Goal: Information Seeking & Learning: Learn about a topic

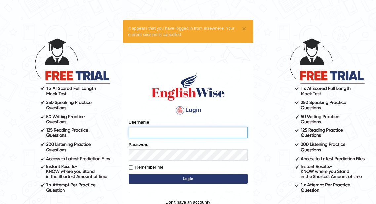
type input "8"
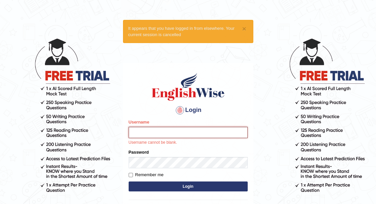
type input "IlianaOspina"
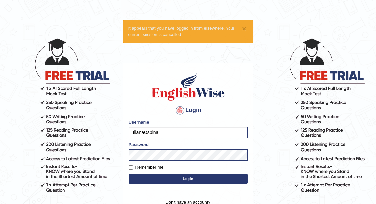
click at [233, 173] on form "Please fix the following errors: Username IlianaOspina Password Remember me Log…" at bounding box center [188, 152] width 119 height 67
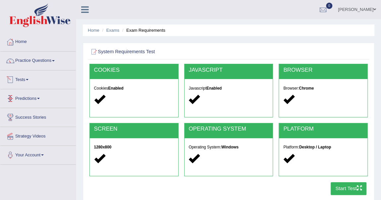
click at [22, 79] on link "Tests" at bounding box center [37, 78] width 75 height 17
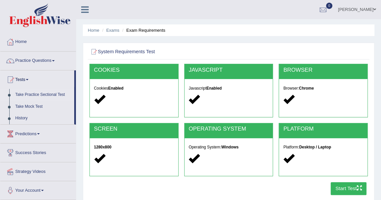
click at [46, 95] on link "Take Practice Sectional Test" at bounding box center [43, 95] width 62 height 12
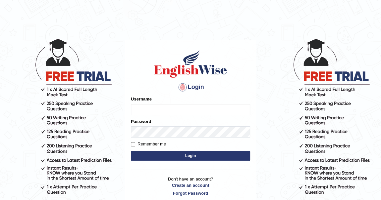
click at [277, 80] on body "Login Please fix the following errors: Username Password Remember me Login Don'…" at bounding box center [190, 119] width 381 height 200
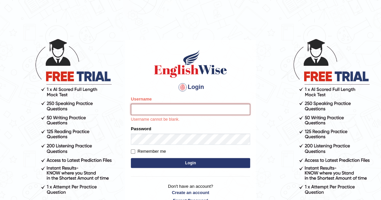
click at [175, 112] on input "Username" at bounding box center [190, 109] width 119 height 11
type input "IlianaOspina"
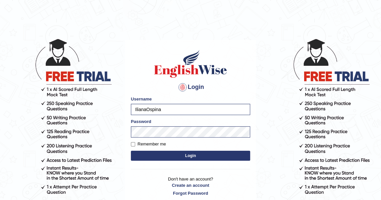
click at [220, 152] on button "Login" at bounding box center [190, 156] width 119 height 10
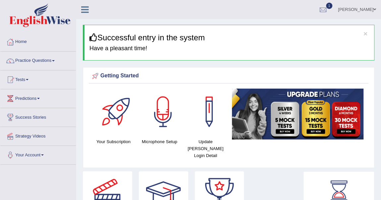
click at [44, 61] on link "Practice Questions" at bounding box center [37, 60] width 75 height 17
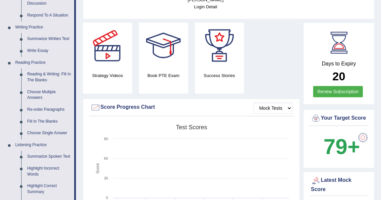
scroll to position [152, 0]
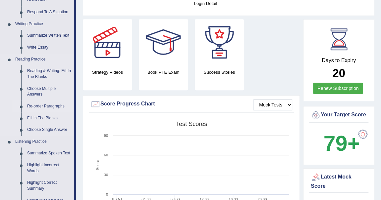
click at [46, 105] on link "Re-order Paragraphs" at bounding box center [49, 107] width 50 height 12
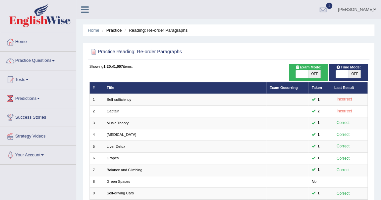
click at [204, 65] on div "Showing 1-20 of 1,007 items." at bounding box center [228, 66] width 278 height 5
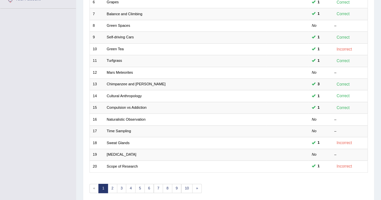
scroll to position [168, 0]
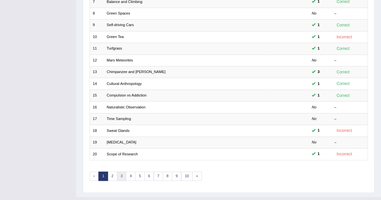
click at [119, 173] on link "3" at bounding box center [122, 176] width 10 height 9
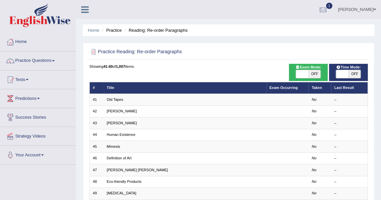
click at [223, 60] on div "Practice Reading: Re-order Paragraphs Time Mode: ON OFF Exam Mode: ON OFF Showi…" at bounding box center [228, 202] width 291 height 318
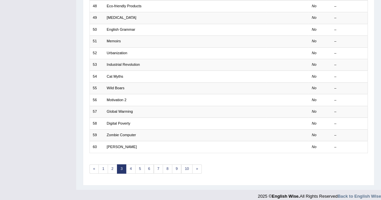
scroll to position [179, 0]
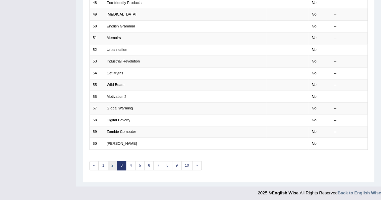
click at [111, 162] on link "2" at bounding box center [113, 165] width 10 height 9
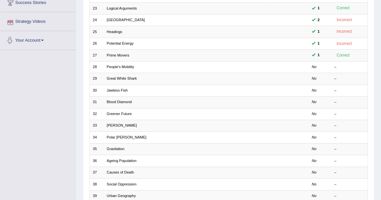
scroll to position [120, 0]
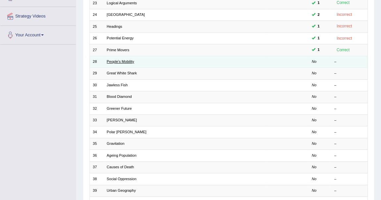
click at [120, 60] on link "People’s Mobility" at bounding box center [120, 62] width 27 height 4
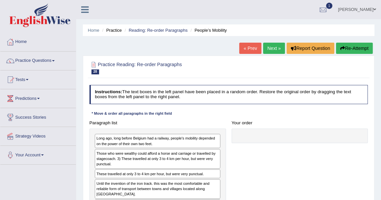
click at [228, 103] on h4 "Instructions: The text boxes in the left panel have been placed in a random ord…" at bounding box center [228, 94] width 278 height 19
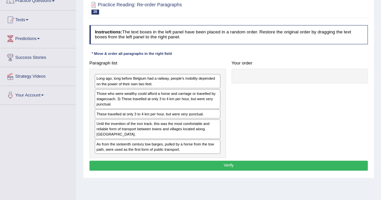
scroll to position [72, 0]
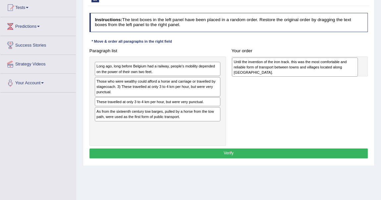
drag, startPoint x: 137, startPoint y: 113, endPoint x: 300, endPoint y: 66, distance: 169.4
click at [300, 66] on div "Until the invention of the iron track. this was the most comfortable and reliab…" at bounding box center [295, 67] width 126 height 19
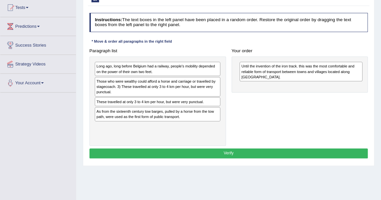
click at [307, 46] on div "Your order Until the invention of the iron track. this was the most comfortable…" at bounding box center [299, 69] width 142 height 47
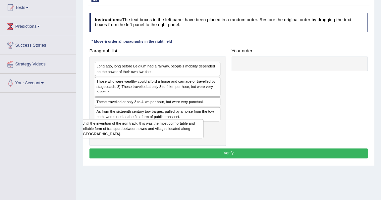
drag, startPoint x: 305, startPoint y: 64, endPoint x: 148, endPoint y: 135, distance: 172.8
click at [148, 135] on div "Until the invention of the iron track. this was the most comfortable and reliab…" at bounding box center [141, 128] width 123 height 19
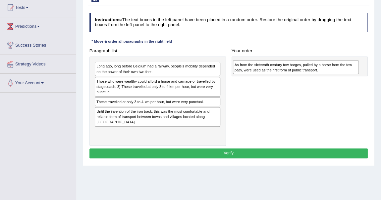
drag, startPoint x: 147, startPoint y: 116, endPoint x: 311, endPoint y: 72, distance: 169.4
click at [311, 72] on div "As from the sixteenth century tow barges, pulled by a horse from the tow path, …" at bounding box center [296, 67] width 126 height 14
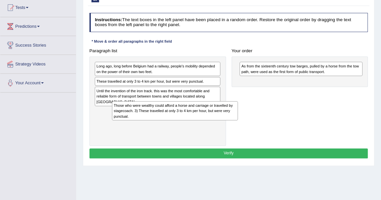
drag, startPoint x: 119, startPoint y: 88, endPoint x: 138, endPoint y: 121, distance: 37.9
click at [138, 121] on div "Long ago, long before Belgium had a railway, people's mobility depended on the …" at bounding box center [157, 101] width 136 height 89
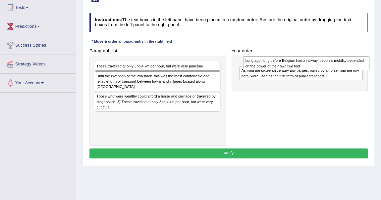
drag, startPoint x: 132, startPoint y: 66, endPoint x: 307, endPoint y: 62, distance: 175.4
click at [307, 62] on div "Long ago, long before Belgium had a railway, people's mobility depended on the …" at bounding box center [306, 63] width 126 height 14
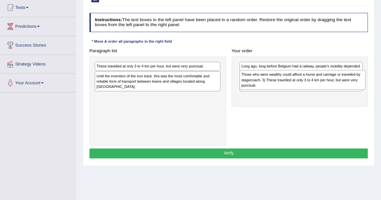
drag, startPoint x: 120, startPoint y: 105, endPoint x: 292, endPoint y: 88, distance: 172.6
click at [292, 88] on div "Those who were wealthy could afford a horse and carriage or travelled by stagec…" at bounding box center [302, 79] width 126 height 19
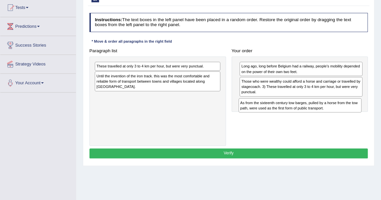
drag, startPoint x: 282, startPoint y: 84, endPoint x: 283, endPoint y: 115, distance: 31.1
click at [283, 115] on div "Paragraph list These travelled at only 3 to 4 km per hour, but were very punctu…" at bounding box center [228, 96] width 284 height 100
click at [305, 46] on div "Your order Long ago, long before Belgium had a railway, people's mobility depen…" at bounding box center [299, 84] width 142 height 77
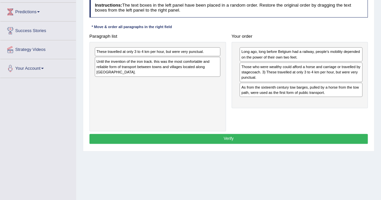
scroll to position [96, 0]
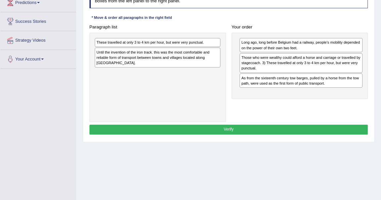
drag, startPoint x: 125, startPoint y: 42, endPoint x: 202, endPoint y: 78, distance: 85.1
click at [126, 42] on div "These travelled at only 3 to 4 km per hour, but were very punctual." at bounding box center [157, 42] width 125 height 9
drag, startPoint x: 202, startPoint y: 78, endPoint x: 250, endPoint y: 86, distance: 48.9
click at [250, 86] on div "Paragraph list These travelled at only 3 to 4 km per hour, but were very punctu…" at bounding box center [228, 72] width 284 height 100
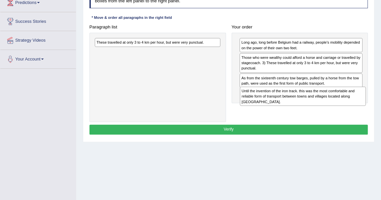
drag, startPoint x: 121, startPoint y: 57, endPoint x: 294, endPoint y: 107, distance: 179.5
click at [294, 107] on div "Paragraph list These travelled at only 3 to 4 km per hour, but were very punctu…" at bounding box center [228, 72] width 284 height 100
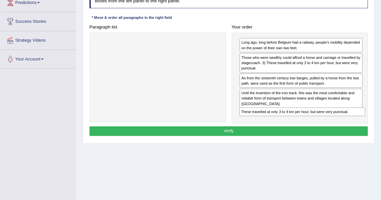
drag, startPoint x: 159, startPoint y: 42, endPoint x: 331, endPoint y: 127, distance: 191.2
click at [331, 127] on div "Instructions: The text boxes in the left panel have been placed in a random ord…" at bounding box center [228, 63] width 281 height 154
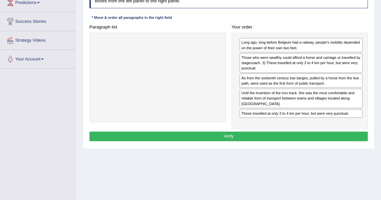
click at [192, 85] on div at bounding box center [157, 77] width 136 height 89
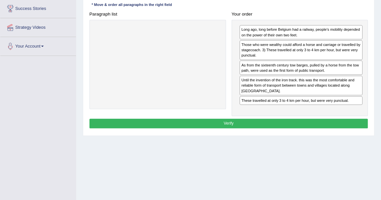
scroll to position [120, 0]
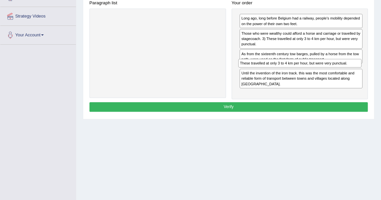
drag, startPoint x: 272, startPoint y: 89, endPoint x: 272, endPoint y: 75, distance: 13.9
click at [272, 75] on div "Long ago, long before Belgium had a railway, people's mobility depended on the …" at bounding box center [299, 54] width 136 height 91
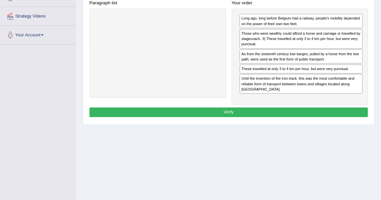
click at [202, 63] on div at bounding box center [157, 53] width 136 height 89
click at [246, 108] on button "Verify" at bounding box center [228, 113] width 278 height 10
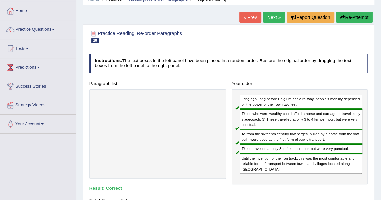
scroll to position [24, 0]
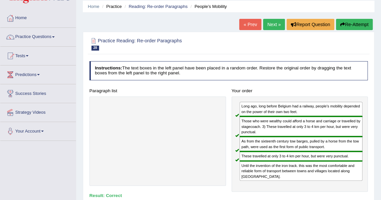
click at [271, 21] on link "Next »" at bounding box center [274, 24] width 22 height 11
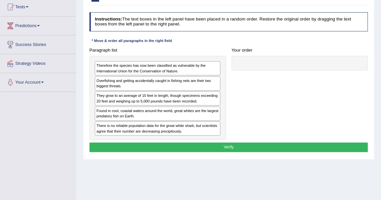
scroll to position [74, 0]
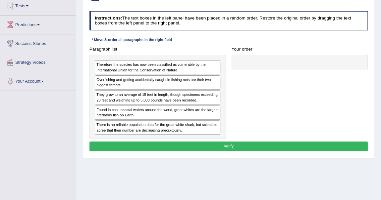
click at [120, 84] on div "Overfishing and getting accidentally caught in fishing nets are their two bigge…" at bounding box center [157, 82] width 125 height 14
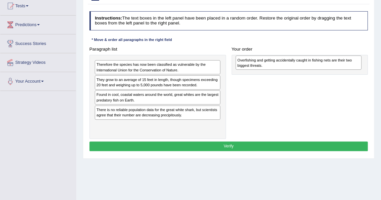
drag, startPoint x: 115, startPoint y: 83, endPoint x: 282, endPoint y: 66, distance: 168.0
click at [282, 66] on div "Overfishing and getting accidentally caught in fishing nets are their two bigge…" at bounding box center [298, 63] width 126 height 14
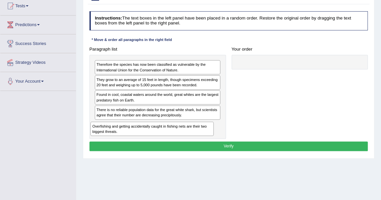
drag, startPoint x: 260, startPoint y: 68, endPoint x: 86, endPoint y: 142, distance: 188.5
click at [86, 142] on div "Practice Reading: Re-order Paragraphs 29 Great White Shark Instructions: The te…" at bounding box center [228, 70] width 291 height 177
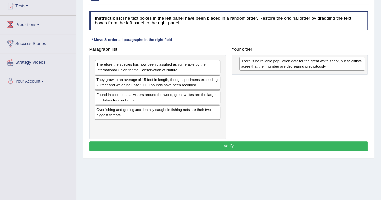
drag, startPoint x: 111, startPoint y: 111, endPoint x: 282, endPoint y: 66, distance: 177.1
click at [282, 66] on div "There is no reliable population data for the great white shark, but scientists …" at bounding box center [302, 64] width 126 height 14
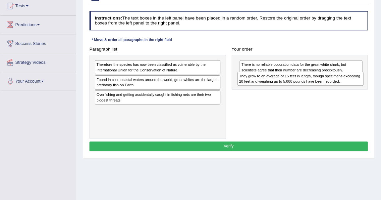
drag, startPoint x: 114, startPoint y: 82, endPoint x: 283, endPoint y: 84, distance: 169.4
click at [283, 84] on div "They grow to an average of 15 feet in length, though specimens exceeding 20 fee…" at bounding box center [300, 79] width 126 height 14
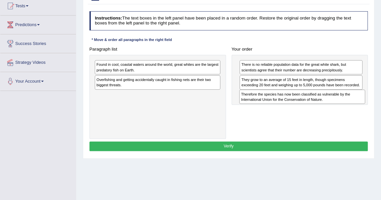
drag, startPoint x: 131, startPoint y: 67, endPoint x: 302, endPoint y: 105, distance: 175.2
click at [302, 105] on div "Paragraph list Therefore the species has now been classified as vulnerable by t…" at bounding box center [228, 91] width 284 height 95
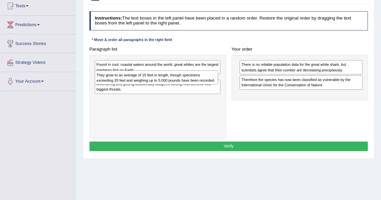
drag, startPoint x: 258, startPoint y: 80, endPoint x: 89, endPoint y: 80, distance: 168.4
click at [89, 80] on div "Paragraph list Found in cool, coastal waters around the world, great whites are…" at bounding box center [228, 91] width 284 height 95
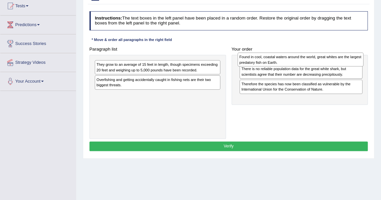
drag, startPoint x: 123, startPoint y: 67, endPoint x: 293, endPoint y: 61, distance: 169.5
click at [293, 61] on div "Found in cool, coastal waters around the world, great whites are the largest pr…" at bounding box center [300, 60] width 126 height 14
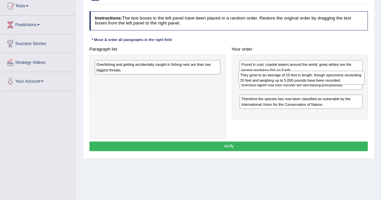
drag, startPoint x: 122, startPoint y: 69, endPoint x: 293, endPoint y: 84, distance: 171.4
click at [293, 84] on div "Paragraph list They grow to an average of 15 feet in length, though specimens e…" at bounding box center [228, 91] width 284 height 95
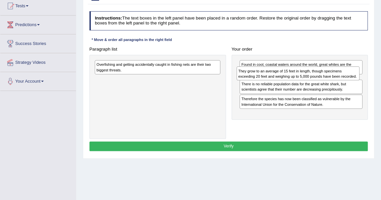
drag, startPoint x: 275, startPoint y: 97, endPoint x: 274, endPoint y: 79, distance: 18.3
click at [274, 79] on div "They grow to an average of 15 feet in length, though specimens exceeding 20 fee…" at bounding box center [297, 74] width 123 height 14
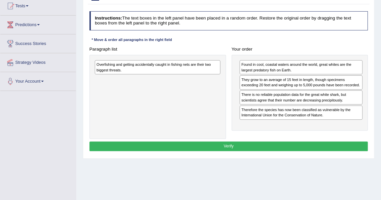
click at [278, 54] on div "Your order Found in cool, coastal waters around the world, great whites are the…" at bounding box center [299, 87] width 142 height 86
click at [127, 67] on div "Overfishing and getting accidentally caught in fishing nets are their two bigge…" at bounding box center [157, 67] width 125 height 14
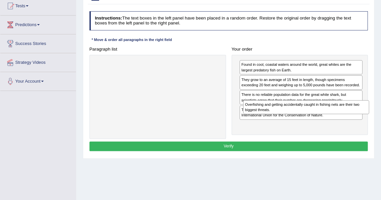
drag, startPoint x: 127, startPoint y: 66, endPoint x: 303, endPoint y: 115, distance: 182.7
click at [303, 115] on div "Paragraph list Overfishing and getting accidentally caught in fishing nets are …" at bounding box center [228, 91] width 284 height 95
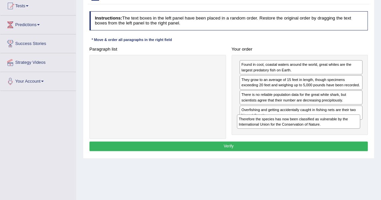
drag, startPoint x: 284, startPoint y: 114, endPoint x: 283, endPoint y: 136, distance: 22.2
click at [283, 136] on div "Paragraph list Correct order Found in cool, coastal waters around the world, gr…" at bounding box center [228, 91] width 284 height 95
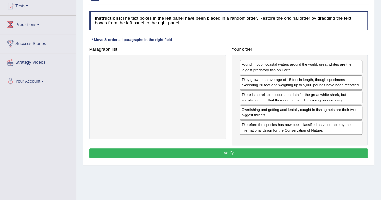
click at [235, 152] on button "Verify" at bounding box center [228, 154] width 278 height 10
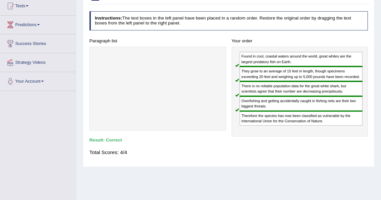
click at [183, 62] on div at bounding box center [157, 89] width 136 height 84
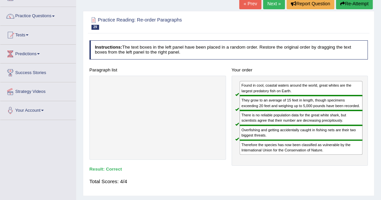
scroll to position [25, 0]
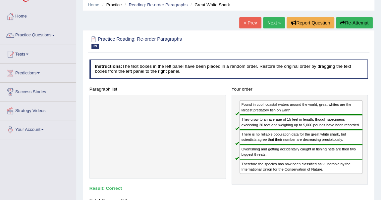
click at [274, 21] on link "Next »" at bounding box center [274, 22] width 22 height 11
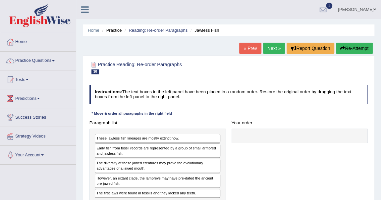
click at [214, 43] on div "Home Practice Reading: Re-order Paragraphs Jawless Fish « Prev Next » Report Qu…" at bounding box center [228, 165] width 304 height 331
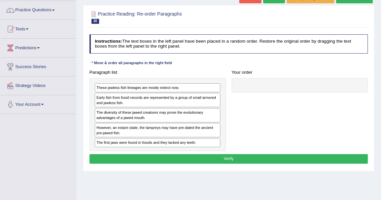
scroll to position [72, 0]
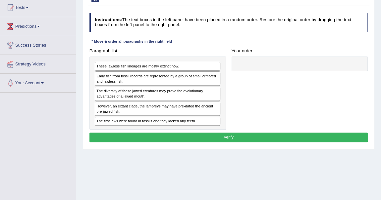
click at [246, 79] on div "Paragraph list These jawless fish lineages are mostly extinct now. Early fish f…" at bounding box center [228, 88] width 284 height 84
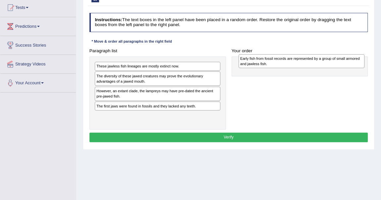
drag, startPoint x: 122, startPoint y: 78, endPoint x: 292, endPoint y: 63, distance: 171.1
click at [292, 63] on div "Early fish from fossil records are represented by a group of small armored and …" at bounding box center [301, 61] width 126 height 14
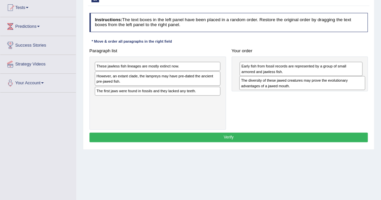
drag, startPoint x: 116, startPoint y: 81, endPoint x: 287, endPoint y: 91, distance: 171.7
click at [287, 91] on div "Paragraph list These jawless fish lineages are mostly extinct now. The diversit…" at bounding box center [228, 88] width 284 height 84
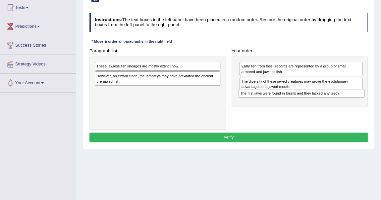
drag, startPoint x: 159, startPoint y: 90, endPoint x: 329, endPoint y: 101, distance: 170.8
click at [329, 101] on div "Paragraph list These jawless fish lineages are mostly extinct now. However, an …" at bounding box center [228, 88] width 284 height 84
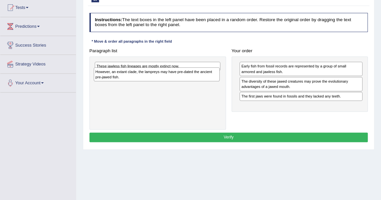
drag, startPoint x: 111, startPoint y: 78, endPoint x: 170, endPoint y: 105, distance: 65.1
click at [113, 79] on div "However, an extant clade, the lampreys may have pre-dated the ancient pre-jawed…" at bounding box center [157, 75] width 126 height 14
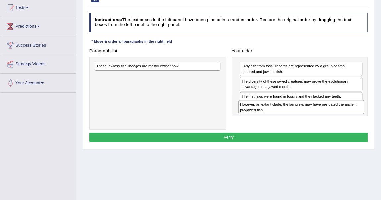
drag, startPoint x: 122, startPoint y: 77, endPoint x: 293, endPoint y: 115, distance: 174.4
click at [293, 115] on div "Paragraph list These jawless fish lineages are mostly extinct now. However, an …" at bounding box center [228, 88] width 284 height 84
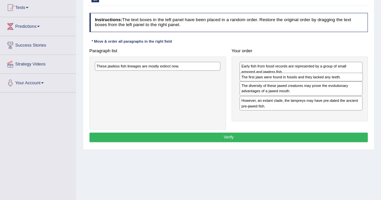
drag, startPoint x: 311, startPoint y: 96, endPoint x: 313, endPoint y: 83, distance: 13.4
click at [313, 83] on div "Early fish from fossil records are represented by a group of small armored and …" at bounding box center [299, 89] width 136 height 65
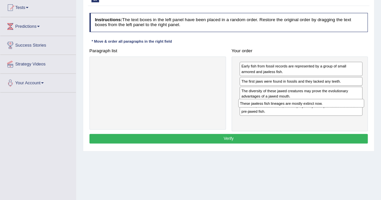
drag, startPoint x: 118, startPoint y: 66, endPoint x: 288, endPoint y: 113, distance: 176.5
click at [288, 113] on div "Paragraph list These jawless fish lineages are mostly extinct now. Correct orde…" at bounding box center [228, 88] width 284 height 85
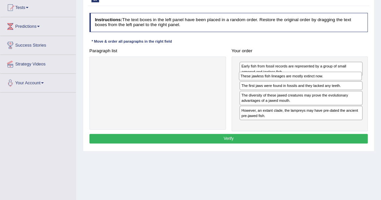
drag, startPoint x: 301, startPoint y: 119, endPoint x: 302, endPoint y: 80, distance: 39.4
click at [302, 80] on div "Early fish from fossil records are represented by a group of small armored and …" at bounding box center [299, 94] width 136 height 75
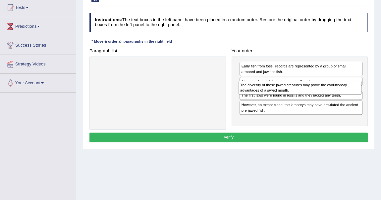
drag, startPoint x: 284, startPoint y: 102, endPoint x: 284, endPoint y: 94, distance: 8.6
click at [284, 94] on div "The diversity of these jawed creatures may prove the evolutionary advantages of…" at bounding box center [299, 88] width 123 height 14
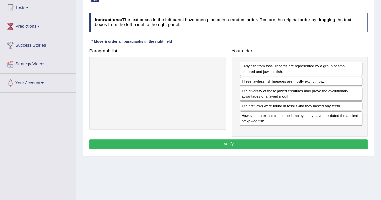
click at [286, 42] on div "Instructions: The text boxes in the left panel have been placed in a random ord…" at bounding box center [228, 81] width 281 height 143
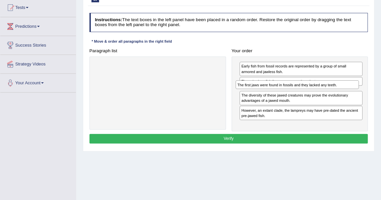
drag, startPoint x: 301, startPoint y: 107, endPoint x: 299, endPoint y: 92, distance: 14.5
click at [299, 92] on div "Early fish from fossil records are represented by a group of small armored and …" at bounding box center [299, 94] width 136 height 75
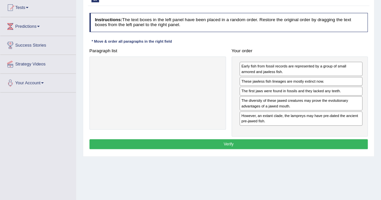
click at [304, 51] on h4 "Your order" at bounding box center [299, 51] width 136 height 5
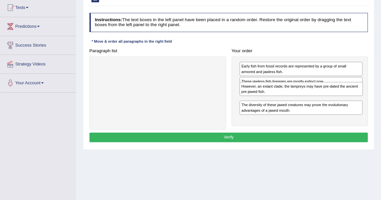
drag, startPoint x: 280, startPoint y: 119, endPoint x: 282, endPoint y: 97, distance: 21.9
click at [282, 97] on div "Early fish from fossil records are represented by a group of small armored and …" at bounding box center [299, 91] width 136 height 69
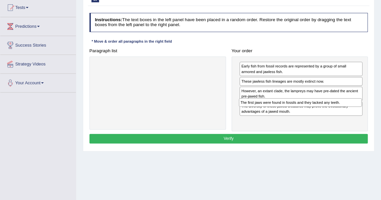
drag, startPoint x: 279, startPoint y: 89, endPoint x: 280, endPoint y: 110, distance: 21.5
click at [280, 110] on div "Early fish from fossil records are represented by a group of small armored and …" at bounding box center [299, 94] width 136 height 75
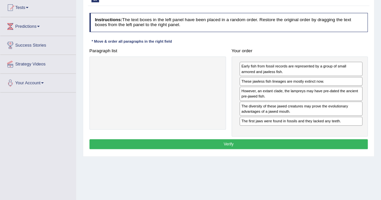
click at [195, 112] on div at bounding box center [157, 93] width 136 height 73
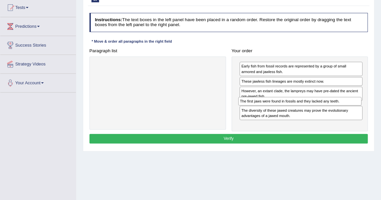
drag, startPoint x: 285, startPoint y: 121, endPoint x: 286, endPoint y: 112, distance: 9.0
click at [286, 112] on div "Early fish from fossil records are represented by a group of small armored and …" at bounding box center [299, 94] width 136 height 75
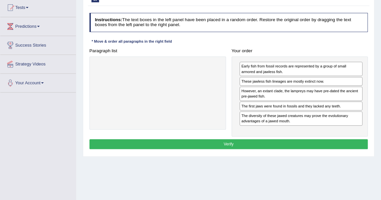
click at [215, 142] on button "Verify" at bounding box center [228, 144] width 278 height 10
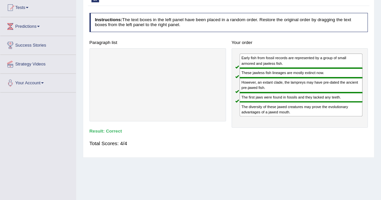
click at [206, 106] on div at bounding box center [157, 84] width 136 height 73
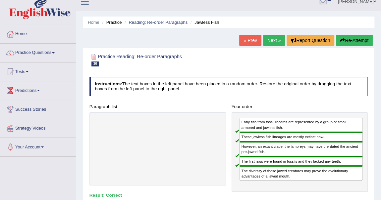
scroll to position [0, 0]
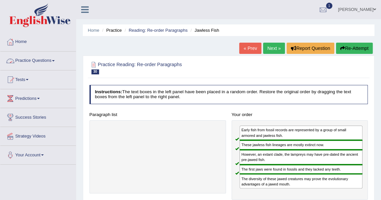
click at [55, 58] on link "Practice Questions" at bounding box center [37, 60] width 75 height 17
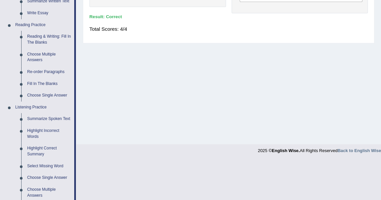
scroll to position [206, 0]
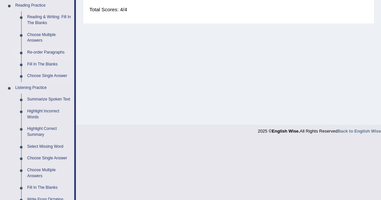
click at [51, 51] on link "Re-order Paragraphs" at bounding box center [49, 53] width 50 height 12
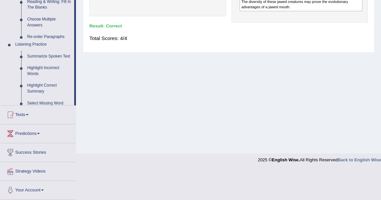
scroll to position [147, 0]
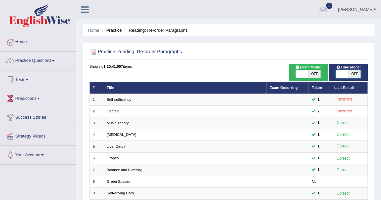
click at [343, 71] on span at bounding box center [342, 74] width 12 height 8
checkbox input "true"
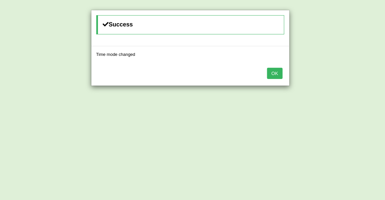
click at [274, 71] on button "OK" at bounding box center [274, 73] width 15 height 11
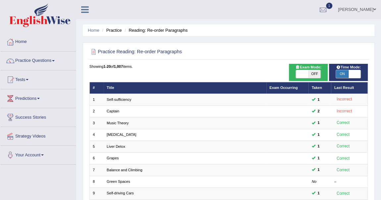
click at [294, 32] on ul "Home Practice Reading: Re-order Paragraphs" at bounding box center [228, 30] width 291 height 12
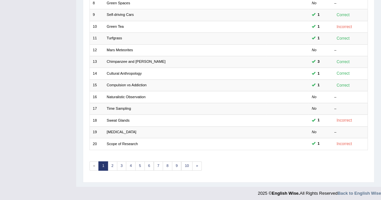
scroll to position [179, 0]
click at [110, 162] on link "2" at bounding box center [113, 165] width 10 height 9
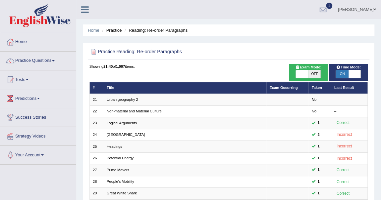
click at [222, 60] on div "Practice Reading: Re-order Paragraphs Time Mode: ON OFF Exam Mode: ON OFF Showi…" at bounding box center [228, 202] width 291 height 318
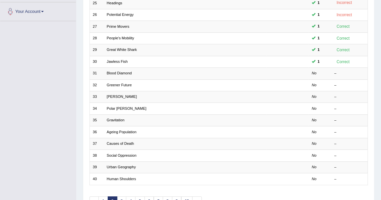
scroll to position [144, 0]
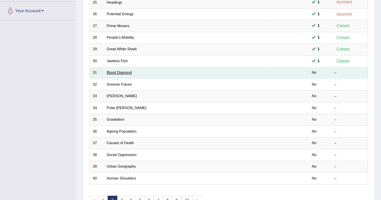
click at [122, 73] on link "Blood Diamond" at bounding box center [119, 72] width 25 height 4
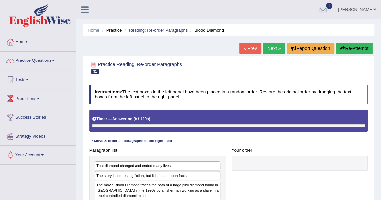
click at [217, 92] on h4 "Instructions: The text boxes in the left panel have been placed in a random ord…" at bounding box center [228, 94] width 278 height 19
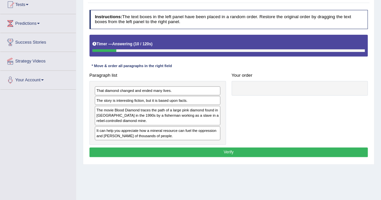
scroll to position [84, 0]
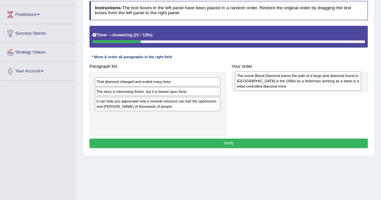
drag, startPoint x: 121, startPoint y: 109, endPoint x: 287, endPoint y: 85, distance: 167.8
click at [287, 85] on div "The movie Blood Diamond traces the path of a large pink diamond found in Sierra…" at bounding box center [298, 80] width 126 height 19
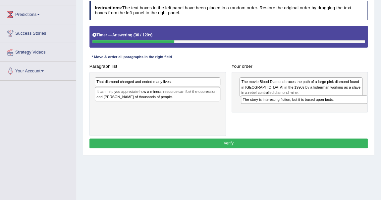
drag, startPoint x: 115, startPoint y: 94, endPoint x: 289, endPoint y: 109, distance: 174.0
click at [289, 109] on div "Paragraph list That diamond changed and ended many lives. The story is interest…" at bounding box center [228, 99] width 284 height 74
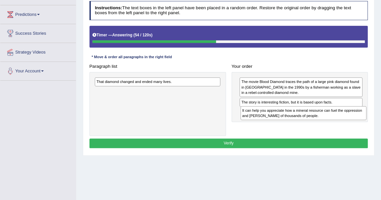
drag, startPoint x: 128, startPoint y: 96, endPoint x: 301, endPoint y: 123, distance: 174.9
click at [301, 123] on div "Paragraph list That diamond changed and ended many lives. It can help you appre…" at bounding box center [228, 99] width 284 height 74
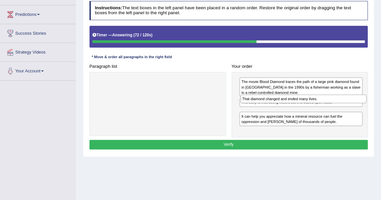
drag, startPoint x: 129, startPoint y: 84, endPoint x: 302, endPoint y: 107, distance: 174.3
click at [302, 107] on div "Paragraph list That diamond changed and ended many lives. Correct order The mov…" at bounding box center [228, 100] width 284 height 76
drag, startPoint x: 292, startPoint y: 103, endPoint x: 292, endPoint y: 116, distance: 13.9
click at [292, 116] on div "The movie Blood Diamond traces the path of a large pink diamond found in Sierra…" at bounding box center [299, 104] width 136 height 65
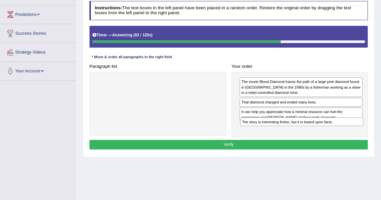
drag, startPoint x: 286, startPoint y: 112, endPoint x: 289, endPoint y: 131, distance: 20.0
click at [289, 131] on div "The movie Blood Diamond traces the path of a large pink diamond found in Sierra…" at bounding box center [299, 104] width 136 height 65
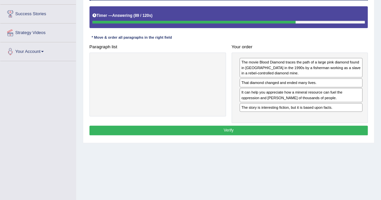
scroll to position [108, 0]
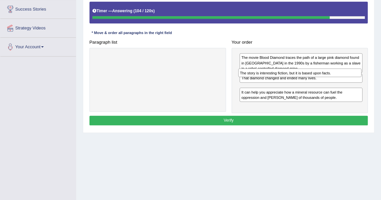
drag, startPoint x: 276, startPoint y: 103, endPoint x: 276, endPoint y: 79, distance: 23.8
click at [276, 79] on div "The movie Blood Diamond traces the path of a large pink diamond found in Sierra…" at bounding box center [299, 80] width 136 height 65
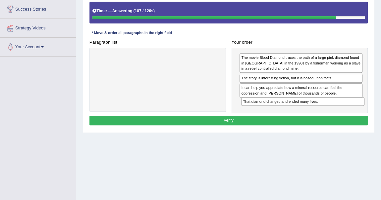
drag, startPoint x: 275, startPoint y: 76, endPoint x: 279, endPoint y: 111, distance: 34.3
click at [279, 111] on div "The movie Blood Diamond traces the path of a large pink diamond found in Sierra…" at bounding box center [299, 80] width 136 height 65
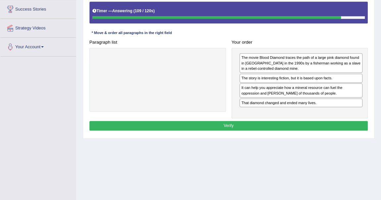
click at [264, 161] on div "Home Practice Reading: Re-order Paragraphs Blood Diamond « Prev Next » Report Q…" at bounding box center [228, 57] width 304 height 331
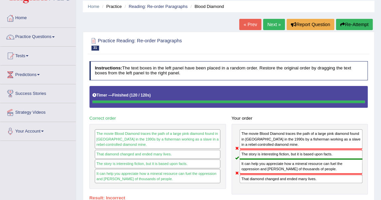
scroll to position [12, 0]
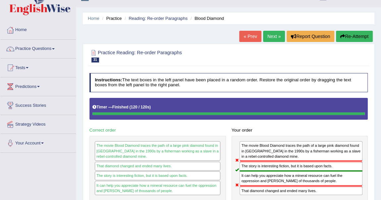
click at [273, 39] on link "Next »" at bounding box center [274, 36] width 22 height 11
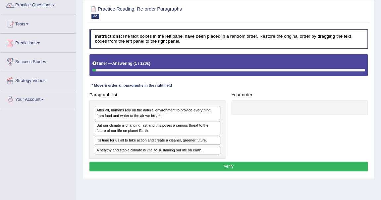
scroll to position [60, 0]
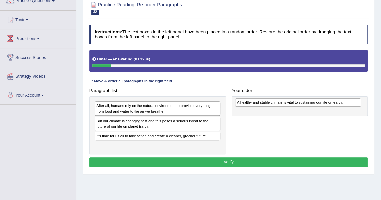
drag, startPoint x: 148, startPoint y: 146, endPoint x: 314, endPoint y: 106, distance: 170.9
click at [314, 106] on div "Paragraph list After all, humans rely on the natural environment to provide eve…" at bounding box center [228, 120] width 284 height 69
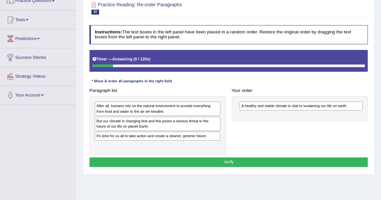
click at [226, 84] on div "Instructions: The text boxes in the left panel have been placed in a random ord…" at bounding box center [228, 97] width 281 height 149
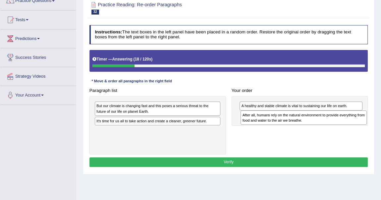
drag, startPoint x: 152, startPoint y: 108, endPoint x: 325, endPoint y: 121, distance: 173.3
click at [325, 121] on div "After all, humans rely on the natural environment to provide everything from fo…" at bounding box center [303, 118] width 126 height 14
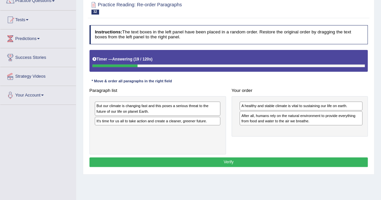
click at [306, 91] on h4 "Your order" at bounding box center [299, 90] width 136 height 5
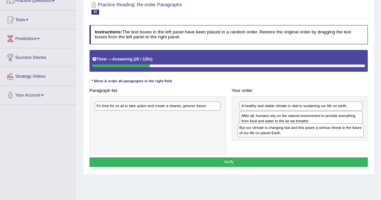
drag, startPoint x: 153, startPoint y: 104, endPoint x: 323, endPoint y: 132, distance: 172.1
click at [323, 132] on div "But our climate is changing fast and this poses a serious threat to the future …" at bounding box center [300, 130] width 126 height 14
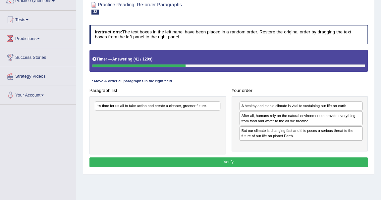
click at [287, 146] on div "A healthy and stable climate is vital to sustaining our life on earth. After al…" at bounding box center [299, 123] width 136 height 55
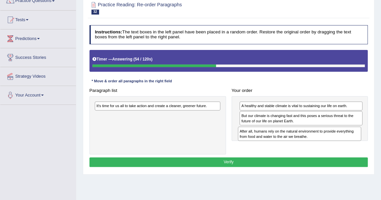
drag, startPoint x: 262, startPoint y: 117, endPoint x: 262, endPoint y: 140, distance: 22.5
click at [262, 140] on div "Paragraph list It's time for us all to take action and create a cleaner, greene…" at bounding box center [228, 120] width 284 height 69
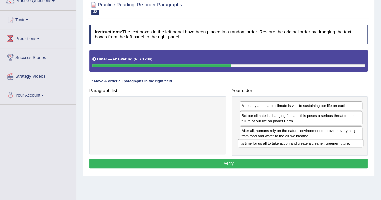
drag, startPoint x: 158, startPoint y: 107, endPoint x: 328, endPoint y: 153, distance: 175.7
click at [328, 153] on div "Paragraph list It's time for us all to take action and create a cleaner, greene…" at bounding box center [228, 121] width 284 height 70
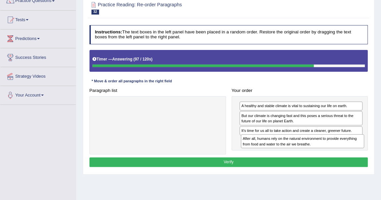
drag, startPoint x: 273, startPoint y: 132, endPoint x: 276, endPoint y: 150, distance: 18.1
click at [276, 150] on div "Paragraph list Correct order A healthy and stable climate is vital to sustainin…" at bounding box center [228, 120] width 284 height 69
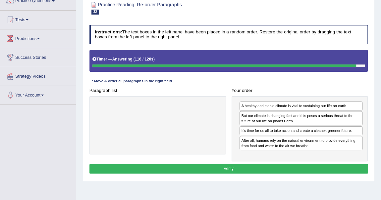
click at [174, 166] on button "Verify" at bounding box center [228, 169] width 278 height 10
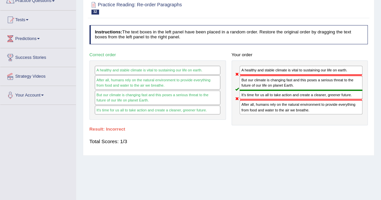
click at [177, 162] on div "Home Practice Reading: Re-order Paragraphs Greener Future « Prev Next » Report …" at bounding box center [228, 105] width 304 height 331
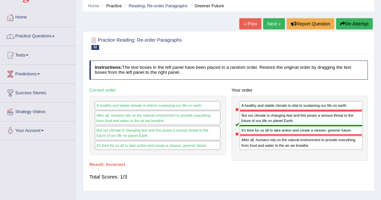
scroll to position [24, 0]
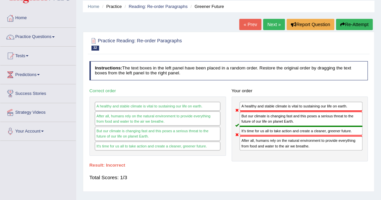
click at [271, 23] on link "Next »" at bounding box center [274, 24] width 22 height 11
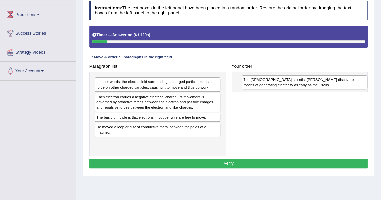
drag, startPoint x: 120, startPoint y: 128, endPoint x: 290, endPoint y: 83, distance: 175.3
click at [290, 83] on div "The [DEMOGRAPHIC_DATA] scientist [PERSON_NAME] discovered a means of generating…" at bounding box center [304, 82] width 126 height 14
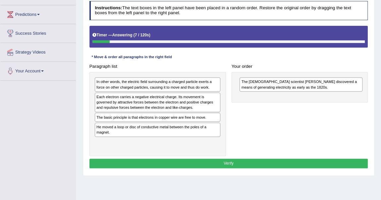
click at [301, 64] on h4 "Your order" at bounding box center [299, 66] width 136 height 5
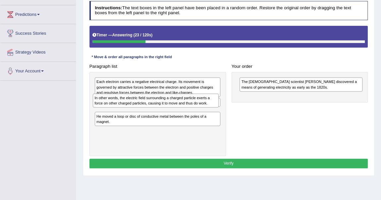
drag, startPoint x: 157, startPoint y: 86, endPoint x: 157, endPoint y: 109, distance: 22.2
click at [157, 109] on div "In other words, the electric field surrounding a charged particle exerts a forc…" at bounding box center [157, 114] width 136 height 84
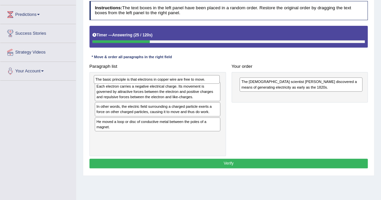
drag, startPoint x: 149, startPoint y: 101, endPoint x: 149, endPoint y: 81, distance: 20.5
click at [149, 81] on div "The basic principle is that electrons in copper wire are free to move." at bounding box center [157, 79] width 126 height 9
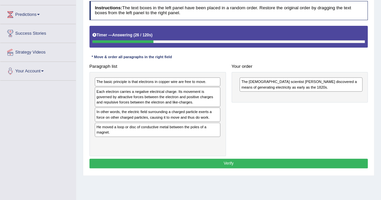
click at [177, 48] on div "Instructions: The text boxes in the left panel have been placed in a random ord…" at bounding box center [228, 85] width 281 height 175
drag, startPoint x: 139, startPoint y: 131, endPoint x: 141, endPoint y: 142, distance: 11.5
click at [141, 142] on div "The basic principle is that electrons in copper wire are free to move. Each ele…" at bounding box center [157, 114] width 136 height 84
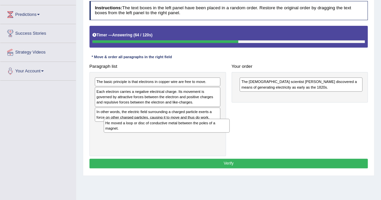
drag, startPoint x: 137, startPoint y: 129, endPoint x: 149, endPoint y: 135, distance: 13.3
click at [149, 135] on div "The basic principle is that electrons in copper wire are free to move. Each ele…" at bounding box center [157, 114] width 136 height 84
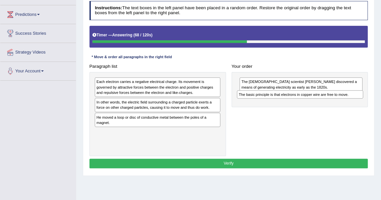
drag, startPoint x: 116, startPoint y: 81, endPoint x: 285, endPoint y: 99, distance: 169.7
click at [285, 99] on div "Paragraph list The basic principle is that electrons in copper wire are free to…" at bounding box center [228, 109] width 284 height 95
click at [109, 121] on div "He moved a loop or disc of conductive metal between the poles of a magnet." at bounding box center [157, 120] width 125 height 14
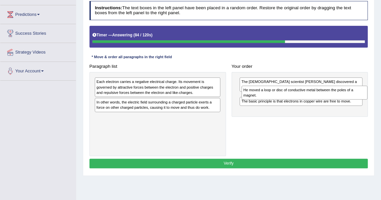
drag, startPoint x: 117, startPoint y: 117, endPoint x: 290, endPoint y: 95, distance: 173.9
click at [290, 95] on div "He moved a loop or disc of conductive metal between the poles of a magnet." at bounding box center [304, 93] width 126 height 14
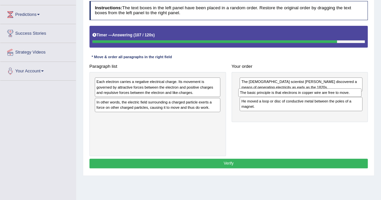
drag, startPoint x: 273, startPoint y: 111, endPoint x: 274, endPoint y: 97, distance: 14.2
click at [274, 97] on div "The [DEMOGRAPHIC_DATA] scientist [PERSON_NAME] discovered a means of generating…" at bounding box center [299, 97] width 136 height 50
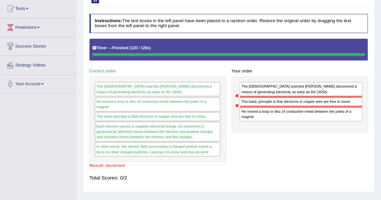
scroll to position [48, 0]
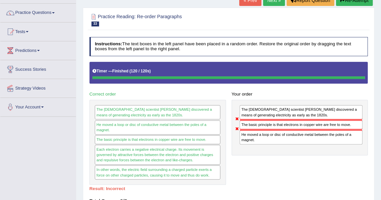
click at [272, 4] on link "Next »" at bounding box center [274, 0] width 22 height 11
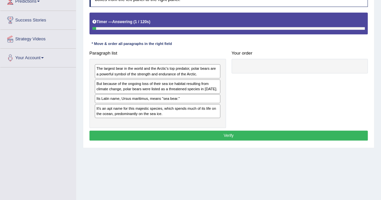
scroll to position [108, 0]
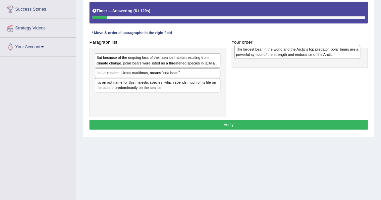
drag, startPoint x: 116, startPoint y: 61, endPoint x: 282, endPoint y: 55, distance: 165.6
click at [282, 55] on div "The largest bear in the world and the Arctic's top predator, polar bears are a …" at bounding box center [297, 52] width 126 height 14
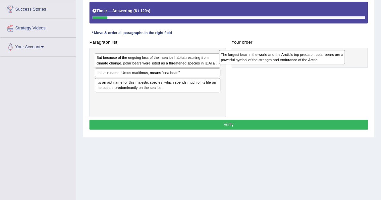
click at [282, 55] on div "The largest bear in the world and the Arctic's top predator, polar bears are a …" at bounding box center [282, 57] width 126 height 14
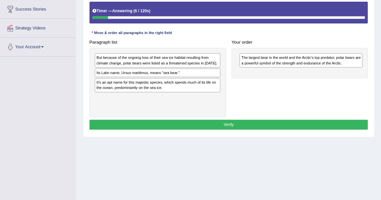
click at [282, 55] on div "The largest bear in the world and the Arctic's top predator, polar bears are a …" at bounding box center [300, 60] width 123 height 14
click at [290, 33] on div "Instructions: The text boxes in the left panel have been placed in a random ord…" at bounding box center [228, 54] width 281 height 160
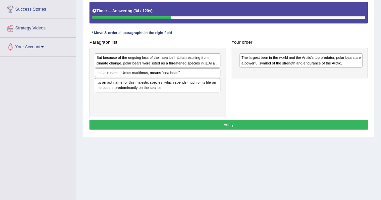
click at [117, 77] on div "Its Latin name, Ursus maritimus, means "sea bear."" at bounding box center [157, 73] width 125 height 9
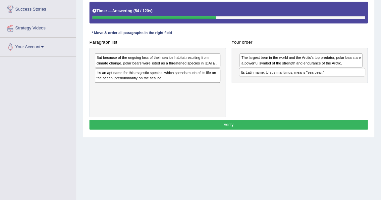
drag, startPoint x: 121, startPoint y: 77, endPoint x: 292, endPoint y: 76, distance: 171.1
click at [292, 76] on div "Paragraph list But because of the ongoing loss of their sea ice habitat resulti…" at bounding box center [228, 77] width 284 height 80
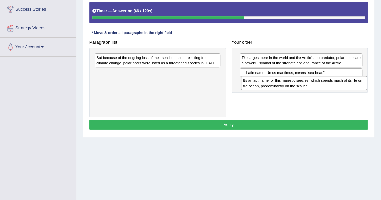
drag, startPoint x: 124, startPoint y: 80, endPoint x: 298, endPoint y: 90, distance: 173.7
click at [298, 90] on div "Paragraph list But because of the ongoing loss of their sea ice habitat resulti…" at bounding box center [228, 77] width 284 height 80
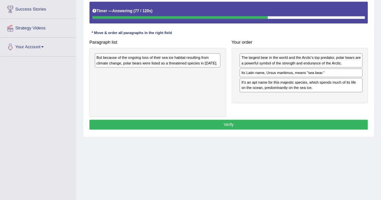
click at [280, 61] on div "The largest bear in the world and the Arctic's top predator, polar bears are a …" at bounding box center [300, 60] width 123 height 14
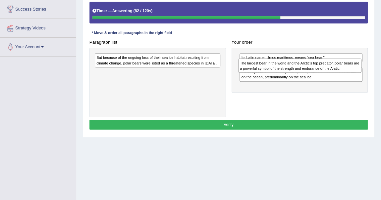
drag, startPoint x: 272, startPoint y: 59, endPoint x: 273, endPoint y: 68, distance: 9.3
click at [273, 68] on div "The largest bear in the world and the Arctic's top predator, polar bears are a …" at bounding box center [299, 66] width 123 height 14
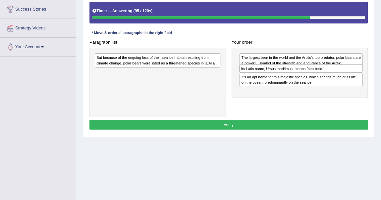
drag, startPoint x: 259, startPoint y: 56, endPoint x: 259, endPoint y: 72, distance: 15.9
click at [259, 72] on div "Its Latin name, Ursus maritimus, means "sea bear."" at bounding box center [300, 68] width 123 height 9
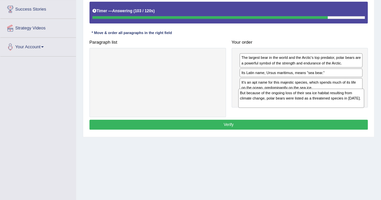
drag, startPoint x: 120, startPoint y: 62, endPoint x: 291, endPoint y: 107, distance: 175.9
click at [291, 107] on div "But because of the ongoing loss of their sea ice habitat resulting from climate…" at bounding box center [301, 98] width 126 height 19
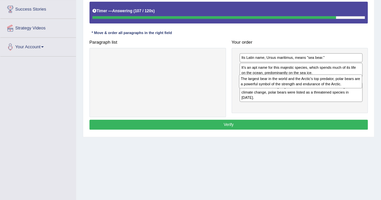
drag, startPoint x: 274, startPoint y: 58, endPoint x: 276, endPoint y: 86, distance: 27.8
click at [276, 86] on div "The largest bear in the world and the Arctic's top predator, polar bears are a …" at bounding box center [300, 81] width 123 height 14
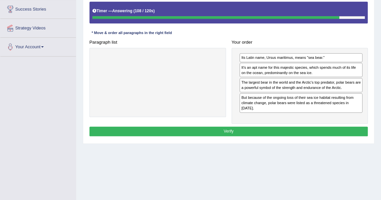
click at [269, 36] on div "Instructions: The text boxes in the left panel have been placed in a random ord…" at bounding box center [228, 57] width 281 height 166
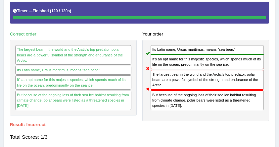
click at [170, 119] on div "Its Latin name, Ursus maritimus, means "sea bear." It's an apt name for this ma…" at bounding box center [205, 80] width 127 height 81
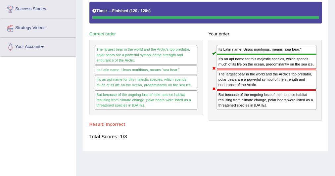
click at [238, 132] on div "Total Scores: 1/3" at bounding box center [205, 137] width 233 height 14
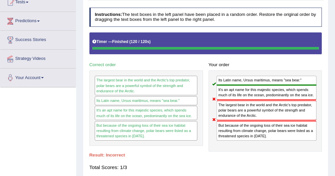
scroll to position [66, 0]
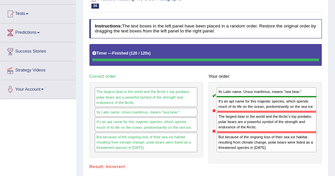
click at [238, 132] on div "But because of the ongoing loss of their sea ice habitat resulting from climate…" at bounding box center [266, 142] width 100 height 20
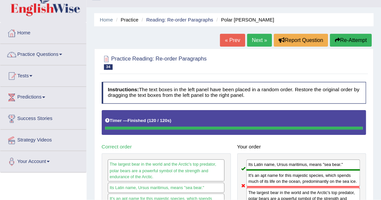
scroll to position [13, 0]
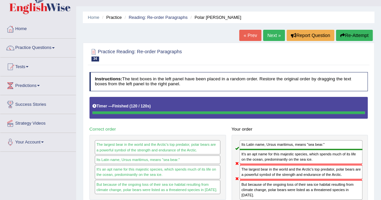
click at [290, 54] on div at bounding box center [228, 54] width 278 height 17
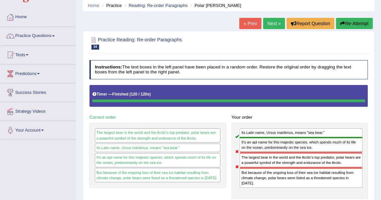
click at [269, 21] on link "Next »" at bounding box center [274, 23] width 22 height 11
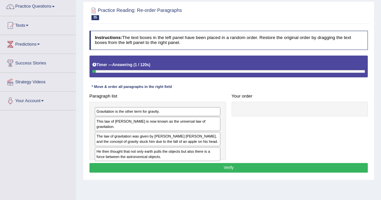
scroll to position [65, 0]
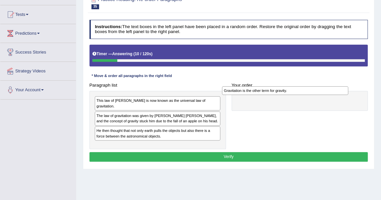
drag, startPoint x: 112, startPoint y: 100, endPoint x: 263, endPoint y: 92, distance: 151.7
click at [263, 92] on div "Gravitation is the other term for gravity." at bounding box center [285, 90] width 126 height 9
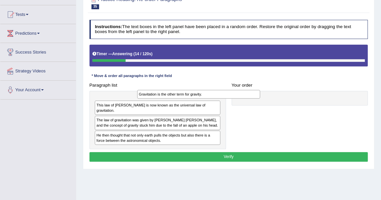
drag, startPoint x: 289, startPoint y: 99, endPoint x: 155, endPoint y: 95, distance: 133.8
click at [155, 95] on div "Gravitation is the other term for gravity." at bounding box center [198, 94] width 123 height 9
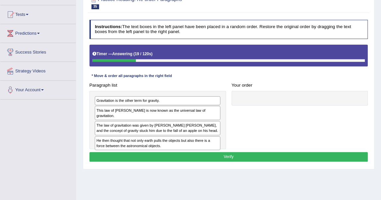
click at [164, 74] on div "* Move & order all paragraphs in the right field" at bounding box center [131, 76] width 85 height 6
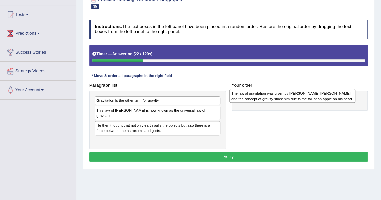
drag, startPoint x: 124, startPoint y: 117, endPoint x: 290, endPoint y: 93, distance: 167.2
click at [290, 93] on div "The law of gravitation was given by Sir Issacs Newton, and the concept of gravi…" at bounding box center [292, 96] width 126 height 14
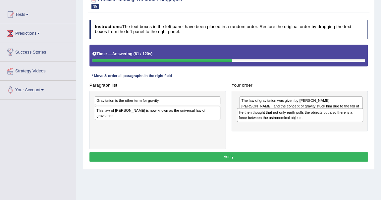
drag, startPoint x: 120, startPoint y: 122, endPoint x: 290, endPoint y: 121, distance: 169.8
click at [290, 121] on div "He then thought that not only earth pulls the objects but also there is a force…" at bounding box center [300, 115] width 126 height 14
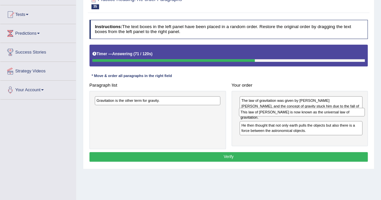
drag, startPoint x: 120, startPoint y: 109, endPoint x: 291, endPoint y: 116, distance: 171.2
click at [291, 116] on div "Paragraph list Gravitation is the other term for gravity. This law of Newton is…" at bounding box center [228, 114] width 284 height 69
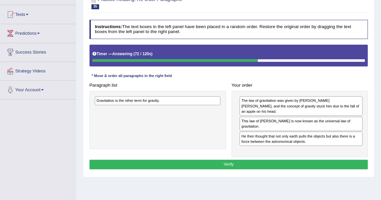
click at [293, 86] on h4 "Your order" at bounding box center [299, 85] width 136 height 5
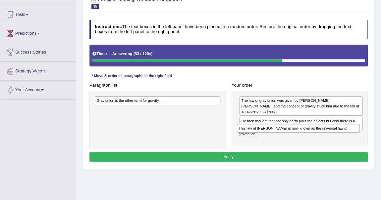
drag, startPoint x: 270, startPoint y: 115, endPoint x: 269, endPoint y: 136, distance: 21.2
click at [269, 136] on div "The law of gravitation was given by Sir Issacs Newton, and the concept of gravi…" at bounding box center [299, 118] width 136 height 55
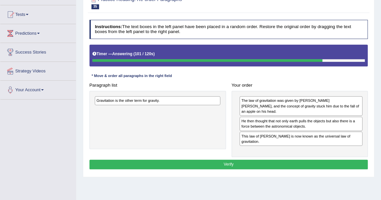
click at [172, 104] on div "Gravitation is the other term for gravity." at bounding box center [157, 120] width 136 height 59
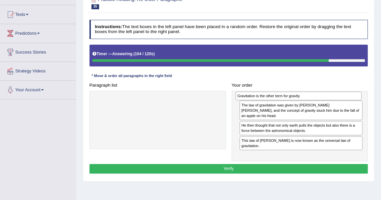
drag, startPoint x: 155, startPoint y: 101, endPoint x: 322, endPoint y: 98, distance: 167.1
click at [322, 98] on div "Gravitation is the other term for gravity." at bounding box center [298, 96] width 126 height 9
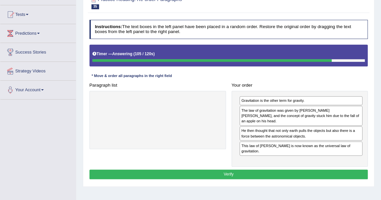
click at [310, 83] on h4 "Your order" at bounding box center [299, 85] width 136 height 5
click at [299, 77] on div "Instructions: The text boxes in the left panel have been placed in a random ord…" at bounding box center [228, 100] width 281 height 166
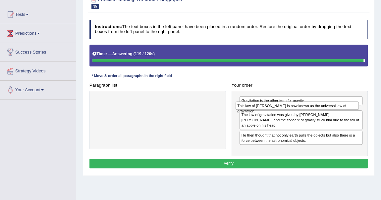
drag, startPoint x: 298, startPoint y: 141, endPoint x: 295, endPoint y: 114, distance: 26.9
click at [295, 114] on div "Gravitation is the other term for gravity. The law of gravitation was given by …" at bounding box center [299, 123] width 136 height 65
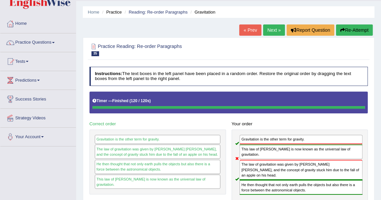
scroll to position [17, 0]
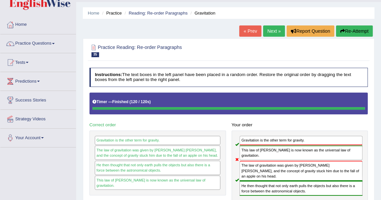
click at [274, 32] on link "Next »" at bounding box center [274, 30] width 22 height 11
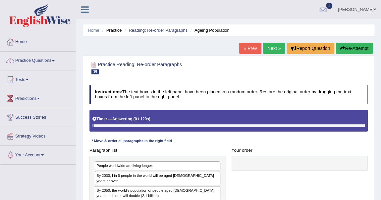
click at [212, 61] on h2 "Practice Reading: Re-order Paragraphs 36 Ageing Population" at bounding box center [175, 68] width 172 height 14
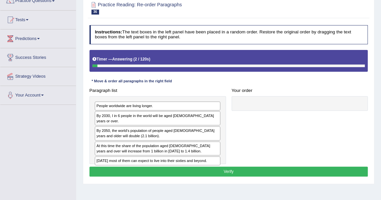
scroll to position [72, 0]
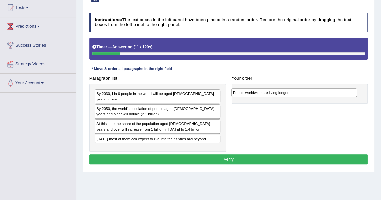
drag, startPoint x: 129, startPoint y: 93, endPoint x: 291, endPoint y: 94, distance: 161.8
click at [291, 94] on div "People worldwide are living longer." at bounding box center [294, 92] width 126 height 9
click at [286, 79] on h4 "Your order" at bounding box center [299, 78] width 136 height 5
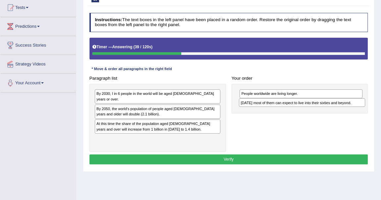
drag, startPoint x: 123, startPoint y: 132, endPoint x: 294, endPoint y: 107, distance: 173.0
click at [294, 107] on div "Paragraph list By 2030, I in 6 people in the world will be aged [DEMOGRAPHIC_DA…" at bounding box center [228, 112] width 284 height 78
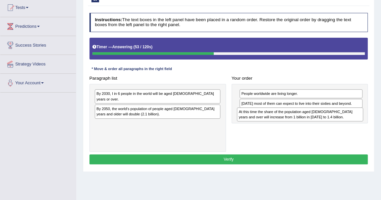
drag, startPoint x: 129, startPoint y: 121, endPoint x: 298, endPoint y: 121, distance: 168.8
click at [298, 121] on div "Paragraph list By 2030, I in 6 people in the world will be aged [DEMOGRAPHIC_DA…" at bounding box center [228, 112] width 284 height 78
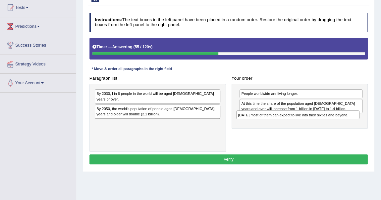
drag, startPoint x: 306, startPoint y: 104, endPoint x: 305, endPoint y: 122, distance: 18.6
click at [305, 122] on div "People worldwide are living longer. [DATE] most of them can expect to live into…" at bounding box center [299, 106] width 136 height 45
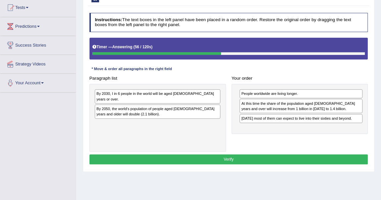
click at [310, 78] on h4 "Your order" at bounding box center [299, 78] width 136 height 5
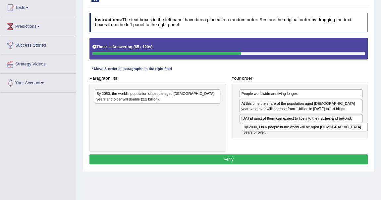
drag, startPoint x: 152, startPoint y: 94, endPoint x: 325, endPoint y: 136, distance: 178.7
click at [325, 136] on div "Paragraph list By 2030, I in 6 people in the world will be aged [DEMOGRAPHIC_DA…" at bounding box center [228, 112] width 284 height 78
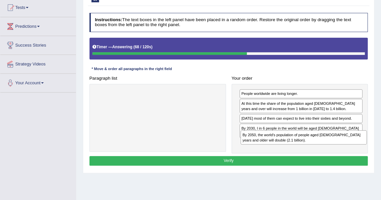
drag, startPoint x: 170, startPoint y: 95, endPoint x: 344, endPoint y: 146, distance: 180.5
click at [344, 146] on div "Paragraph list By 2050, the world's population of people aged [DEMOGRAPHIC_DATA…" at bounding box center [228, 113] width 284 height 80
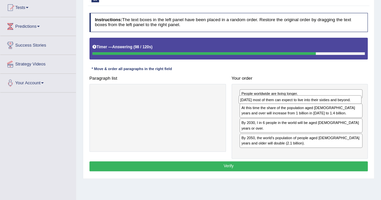
drag, startPoint x: 289, startPoint y: 117, endPoint x: 289, endPoint y: 103, distance: 13.9
click at [289, 103] on div "Today most of them can expect to live into their sixties and beyond." at bounding box center [299, 99] width 123 height 9
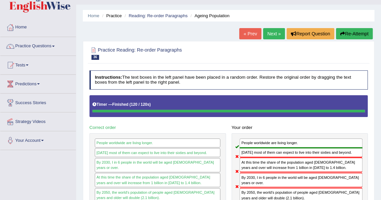
scroll to position [12, 0]
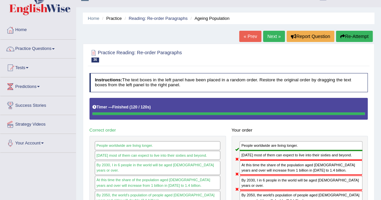
click at [272, 37] on link "Next »" at bounding box center [274, 36] width 22 height 11
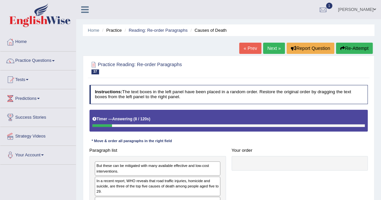
click at [270, 36] on div "Home Practice Reading: Re-order Paragraphs Causes of Death « Prev Next » Report…" at bounding box center [228, 165] width 304 height 331
click at [210, 59] on div "Practice Reading: Re-order Paragraphs 37 Causes of Death" at bounding box center [228, 69] width 281 height 20
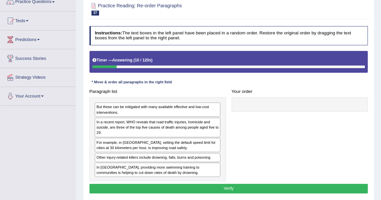
scroll to position [72, 0]
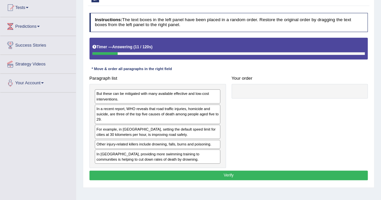
click at [210, 58] on div "Timer — Answering ( 11 / 120s ) Skip" at bounding box center [228, 49] width 278 height 22
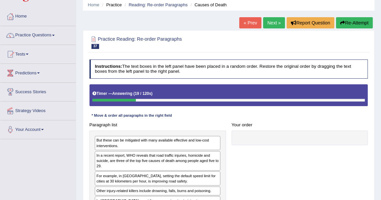
scroll to position [25, 0]
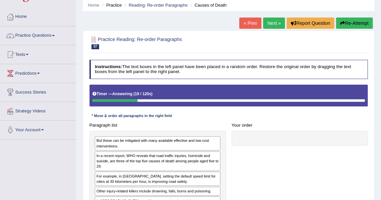
click at [357, 21] on button "Re-Attempt" at bounding box center [354, 23] width 37 height 11
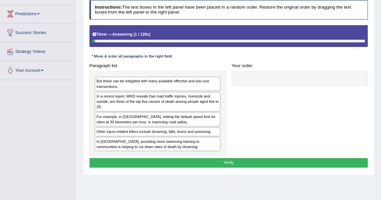
scroll to position [85, 0]
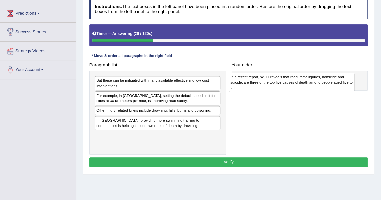
drag, startPoint x: 136, startPoint y: 99, endPoint x: 295, endPoint y: 84, distance: 159.6
click at [295, 84] on div "In a recent report, WHO reveals that road traffic injuries, homicide and suicid…" at bounding box center [291, 82] width 126 height 19
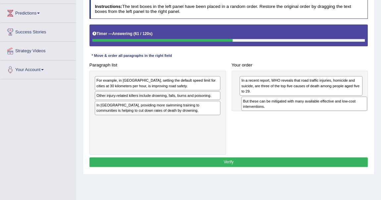
drag, startPoint x: 110, startPoint y: 85, endPoint x: 283, endPoint y: 112, distance: 175.8
click at [283, 112] on div "Paragraph list But these can be mitigated with many available effective and low…" at bounding box center [228, 107] width 284 height 95
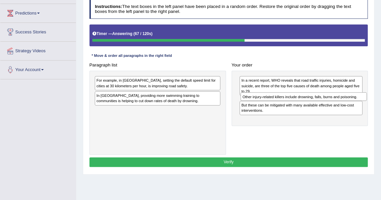
drag, startPoint x: 129, startPoint y: 94, endPoint x: 302, endPoint y: 102, distance: 173.2
click at [302, 102] on div "Paragraph list For example, in [GEOGRAPHIC_DATA], setting the default speed lim…" at bounding box center [228, 107] width 284 height 95
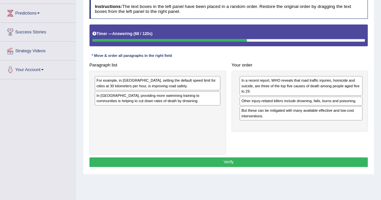
click at [302, 60] on div "Your order In a recent report, WHO reveals that road traffic injuries, homicide…" at bounding box center [299, 95] width 142 height 71
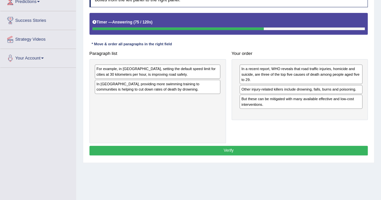
scroll to position [97, 0]
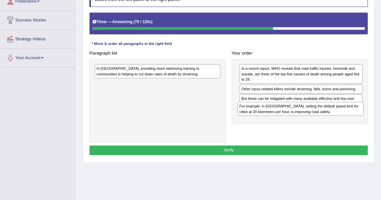
drag, startPoint x: 143, startPoint y: 67, endPoint x: 312, endPoint y: 115, distance: 175.9
click at [312, 115] on div "For example, in Spain, setting the default speed limit for cities at 30 kilomet…" at bounding box center [300, 109] width 126 height 14
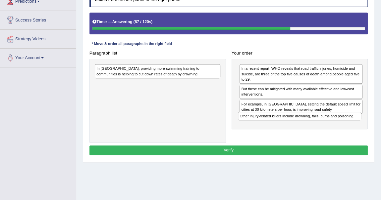
drag, startPoint x: 264, startPoint y: 88, endPoint x: 264, endPoint y: 127, distance: 39.0
click at [264, 127] on div "In a recent report, WHO reveals that road traffic injuries, homicide and suicid…" at bounding box center [299, 94] width 136 height 70
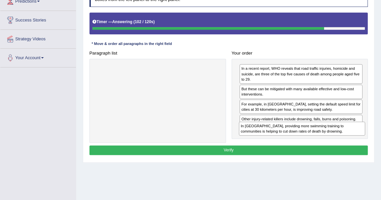
drag, startPoint x: 123, startPoint y: 75, endPoint x: 295, endPoint y: 146, distance: 185.0
click at [295, 146] on div "Instructions: The text boxes in the left panel have been placed in a random ord…" at bounding box center [228, 72] width 281 height 175
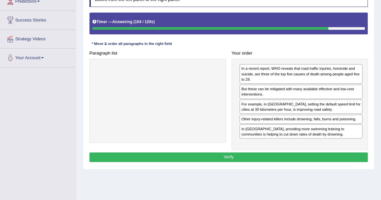
click at [296, 54] on h4 "Your order" at bounding box center [299, 53] width 136 height 5
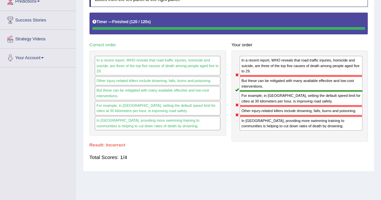
click at [288, 49] on div "Your order In a recent report, WHO reveals that road traffic injuries, homicide…" at bounding box center [299, 91] width 142 height 102
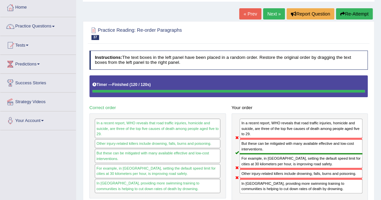
scroll to position [25, 0]
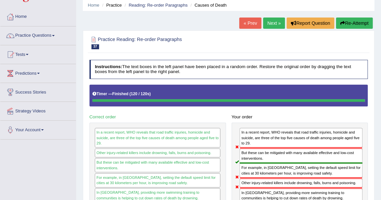
click at [273, 23] on link "Next »" at bounding box center [274, 23] width 22 height 11
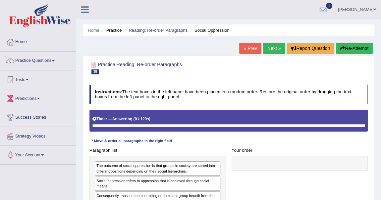
click at [202, 49] on div "Home Practice Reading: Re-order Paragraphs Social Oppression « Prev Next » Repo…" at bounding box center [228, 165] width 304 height 331
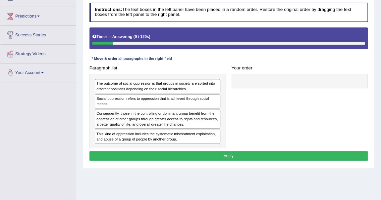
scroll to position [99, 0]
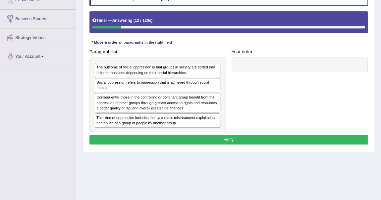
click at [231, 41] on div "Instructions: The text boxes in the left panel have been placed in a random ord…" at bounding box center [228, 66] width 281 height 165
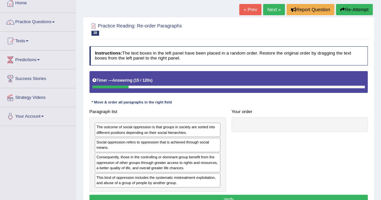
scroll to position [38, 0]
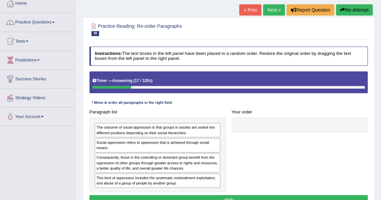
click at [362, 7] on button "Re-Attempt" at bounding box center [354, 9] width 37 height 11
click at [183, 44] on div "Instructions: The text boxes in the left panel have been placed in a random ord…" at bounding box center [228, 126] width 281 height 165
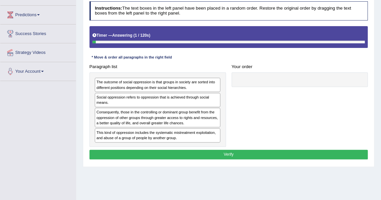
scroll to position [86, 0]
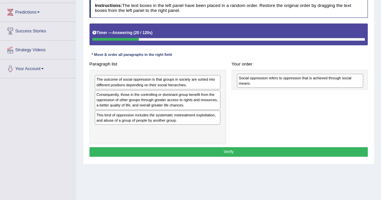
drag, startPoint x: 127, startPoint y: 99, endPoint x: 296, endPoint y: 85, distance: 169.3
click at [296, 85] on div "Social oppression refers to oppression that is achieved through social means." at bounding box center [300, 81] width 126 height 14
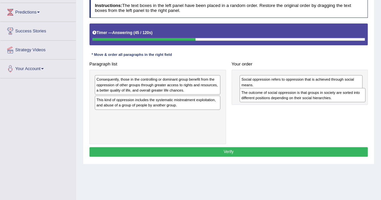
drag, startPoint x: 145, startPoint y: 83, endPoint x: 316, endPoint y: 101, distance: 172.7
click at [316, 101] on div "Paragraph list The outcome of social oppression is that groups in society are s…" at bounding box center [228, 101] width 284 height 85
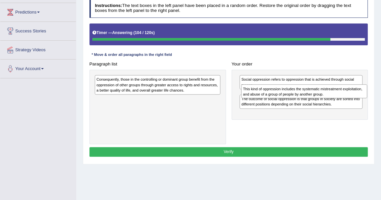
drag, startPoint x: 129, startPoint y: 103, endPoint x: 303, endPoint y: 96, distance: 173.9
click at [303, 96] on div "This kind of oppression includes the systematic mistreatment exploitation, and …" at bounding box center [304, 91] width 126 height 14
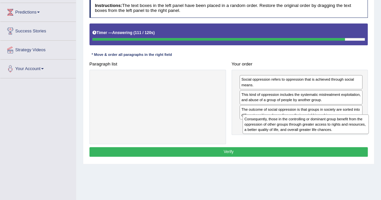
drag, startPoint x: 143, startPoint y: 90, endPoint x: 320, endPoint y: 140, distance: 183.9
click at [320, 140] on div "Paragraph list Consequently, those in the controlling or dominant group benefit…" at bounding box center [228, 101] width 284 height 85
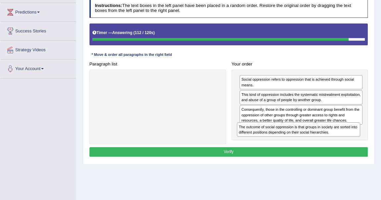
drag, startPoint x: 318, startPoint y: 114, endPoint x: 317, endPoint y: 143, distance: 29.1
click at [317, 143] on div "Instructions: The text boxes in the left panel have been placed in a random ord…" at bounding box center [228, 78] width 281 height 165
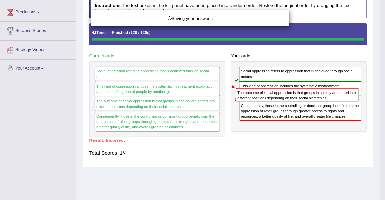
drag, startPoint x: 290, startPoint y: 131, endPoint x: 288, endPoint y: 109, distance: 21.9
click at [288, 109] on body "Toggle navigation Home Practice Questions Speaking Practice Read Aloud Repeat S…" at bounding box center [192, 14] width 385 height 200
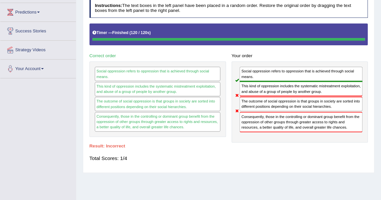
click at [283, 54] on h4 "Your order" at bounding box center [299, 56] width 136 height 5
click at [283, 52] on div "Your order Social oppression refers to oppression that is achieved through soci…" at bounding box center [299, 97] width 142 height 92
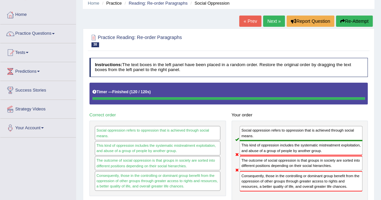
scroll to position [26, 0]
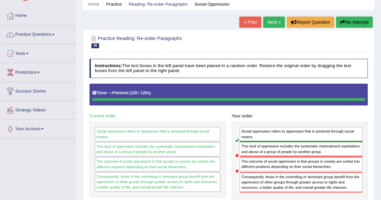
click at [270, 19] on link "Next »" at bounding box center [274, 22] width 22 height 11
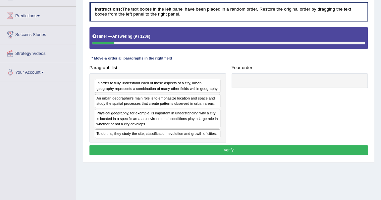
scroll to position [115, 0]
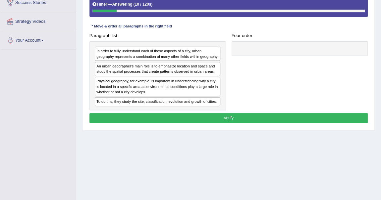
click at [269, 47] on div at bounding box center [299, 48] width 136 height 15
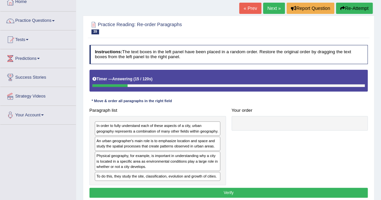
scroll to position [39, 0]
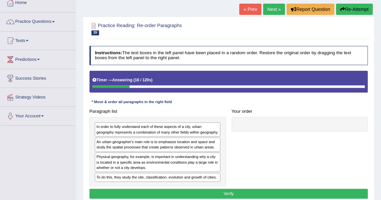
click at [353, 13] on button "Re-Attempt" at bounding box center [354, 9] width 37 height 11
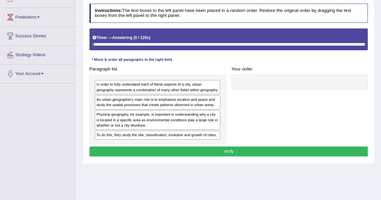
scroll to position [87, 0]
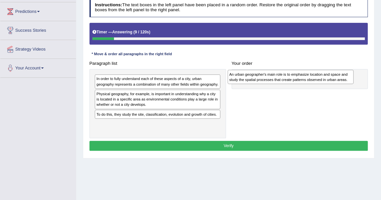
drag, startPoint x: 129, startPoint y: 98, endPoint x: 287, endPoint y: 81, distance: 158.5
click at [287, 81] on div "An urban geographer's main role is to emphasize location and space and study th…" at bounding box center [290, 77] width 126 height 14
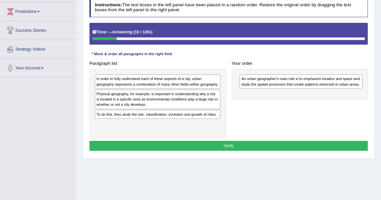
click at [202, 55] on div "Instructions: The text boxes in the left panel have been placed in a random ord…" at bounding box center [228, 75] width 281 height 160
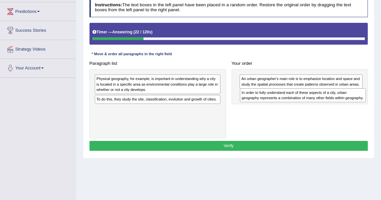
drag, startPoint x: 140, startPoint y: 81, endPoint x: 312, endPoint y: 100, distance: 173.1
click at [312, 100] on div "In order to fully understand each of these aspects of a city, urban geography r…" at bounding box center [303, 95] width 126 height 14
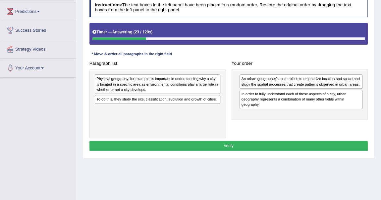
click at [320, 59] on div "Your order An urban geographer's main role is to emphasize location and space a…" at bounding box center [299, 90] width 142 height 62
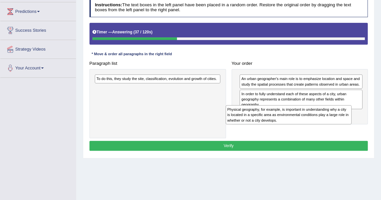
drag, startPoint x: 143, startPoint y: 85, endPoint x: 298, endPoint y: 124, distance: 160.6
click at [298, 124] on div "Paragraph list Physical geography, for example, is important in understanding w…" at bounding box center [228, 99] width 284 height 80
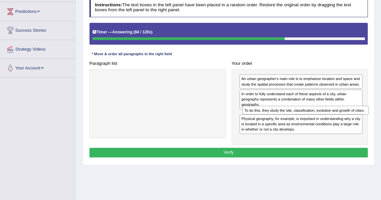
drag, startPoint x: 138, startPoint y: 79, endPoint x: 313, endPoint y: 119, distance: 179.9
click at [313, 119] on div "Paragraph list To do this, they study the site, classification, evolution and g…" at bounding box center [228, 102] width 284 height 86
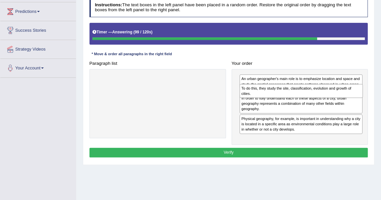
drag, startPoint x: 306, startPoint y: 119, endPoint x: 307, endPoint y: 98, distance: 20.9
click at [307, 98] on div "An urban geographer's main role is to emphasize location and space and study th…" at bounding box center [299, 107] width 136 height 76
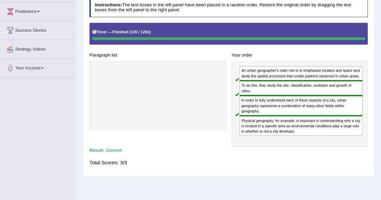
click at [293, 53] on h4 "Your order" at bounding box center [299, 55] width 136 height 5
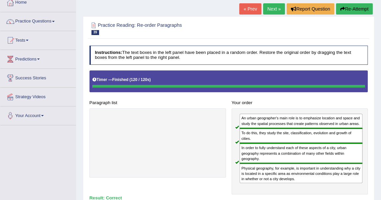
scroll to position [39, 0]
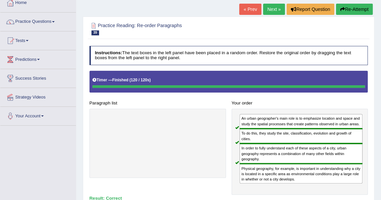
click at [242, 106] on div "Your order An urban geographer's main role is to emphasize location and space a…" at bounding box center [299, 146] width 142 height 97
click at [181, 58] on h4 "Instructions: The text boxes in the left panel have been placed in a random ord…" at bounding box center [228, 55] width 278 height 19
click at [274, 11] on link "Next »" at bounding box center [274, 9] width 22 height 11
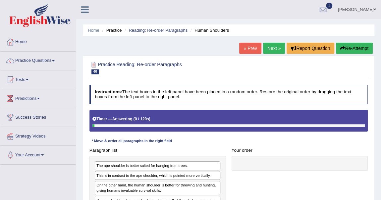
click at [160, 64] on h2 "Practice Reading: Re-order Paragraphs 40 Human Shoulders" at bounding box center [175, 68] width 172 height 14
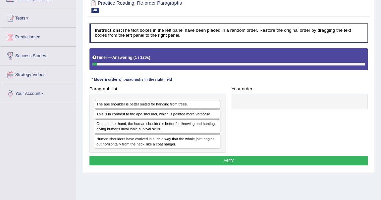
scroll to position [72, 0]
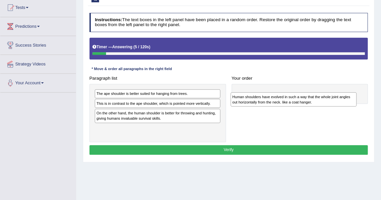
drag, startPoint x: 131, startPoint y: 129, endPoint x: 294, endPoint y: 100, distance: 165.4
click at [294, 100] on div "Human shoulders have evolved in such a way that the whole joint angles out hori…" at bounding box center [293, 99] width 126 height 14
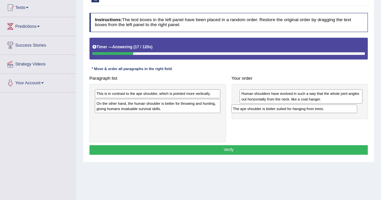
drag, startPoint x: 141, startPoint y: 94, endPoint x: 312, endPoint y: 113, distance: 171.5
click at [312, 113] on div "Paragraph list The ape shoulder is better suited for hanging from trees. This i…" at bounding box center [228, 107] width 284 height 69
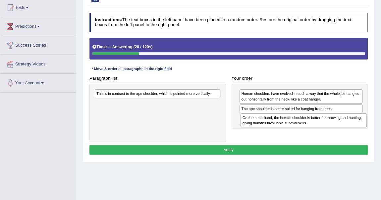
drag, startPoint x: 159, startPoint y: 109, endPoint x: 332, endPoint y: 130, distance: 175.1
click at [332, 130] on div "Paragraph list This is in contrast to the ape shoulder, which is pointed more v…" at bounding box center [228, 107] width 284 height 69
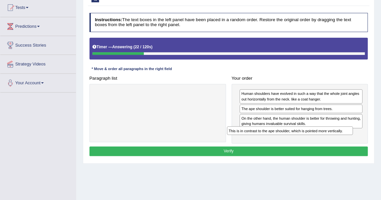
drag, startPoint x: 206, startPoint y: 94, endPoint x: 363, endPoint y: 141, distance: 163.7
click at [363, 141] on div "Paragraph list This is in contrast to the ape shoulder, which is pointed more v…" at bounding box center [228, 108] width 284 height 70
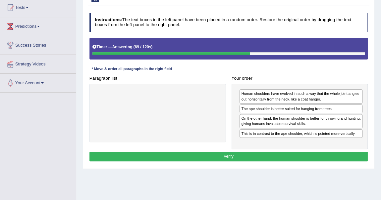
click at [283, 153] on button "Verify" at bounding box center [228, 157] width 278 height 10
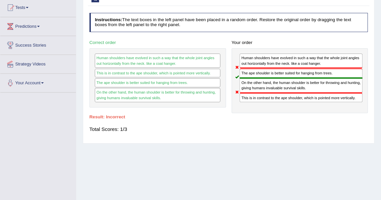
click at [253, 123] on div "Total Scores: 1/3" at bounding box center [228, 129] width 278 height 14
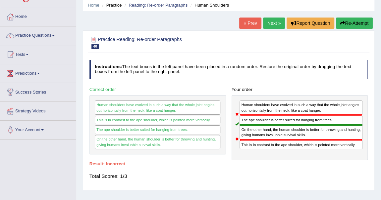
scroll to position [24, 0]
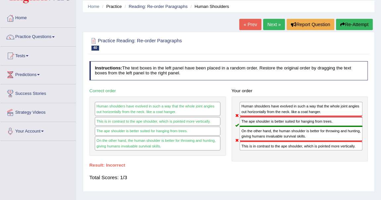
click at [276, 25] on link "Next »" at bounding box center [274, 24] width 22 height 11
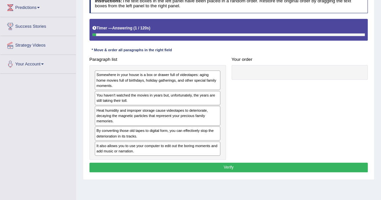
scroll to position [96, 0]
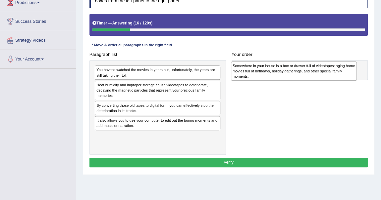
drag, startPoint x: 130, startPoint y: 72, endPoint x: 291, endPoint y: 70, distance: 161.2
click at [291, 70] on div "Somewhere in your house is a box or drawer full of videotapes: aging home movie…" at bounding box center [294, 71] width 126 height 19
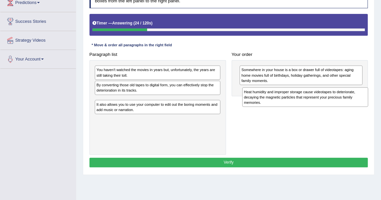
drag, startPoint x: 109, startPoint y: 89, endPoint x: 284, endPoint y: 104, distance: 175.6
click at [284, 104] on div "Heat humidity and improper storage cause videotapes to deteriorate, decaying th…" at bounding box center [305, 96] width 126 height 19
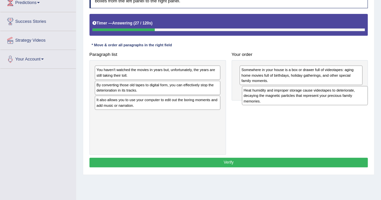
drag, startPoint x: 121, startPoint y: 112, endPoint x: 295, endPoint y: 110, distance: 174.4
click at [295, 110] on div "Paragraph list You haven't watched the movies in years but, unfortunately, the …" at bounding box center [228, 102] width 284 height 105
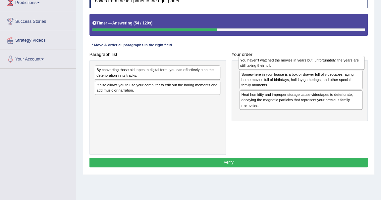
drag, startPoint x: 112, startPoint y: 69, endPoint x: 281, endPoint y: 62, distance: 169.9
click at [281, 62] on div "You haven't watched the movies in years but, unfortunately, the years are still…" at bounding box center [301, 63] width 126 height 14
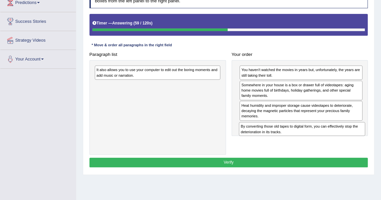
drag, startPoint x: 115, startPoint y: 71, endPoint x: 286, endPoint y: 141, distance: 184.5
click at [286, 141] on div "Paragraph list By converting those old tapes to digital form, you can effective…" at bounding box center [228, 102] width 284 height 105
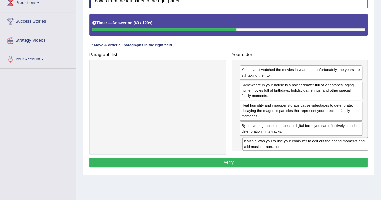
drag, startPoint x: 107, startPoint y: 69, endPoint x: 281, endPoint y: 157, distance: 195.4
click at [281, 157] on div "Instructions: The text boxes in the left panel have been placed in a random ord…" at bounding box center [228, 79] width 281 height 186
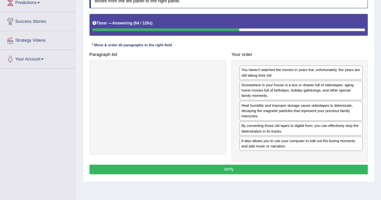
click at [175, 106] on div at bounding box center [157, 107] width 136 height 95
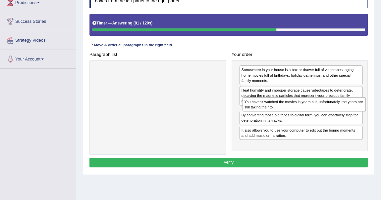
drag, startPoint x: 263, startPoint y: 73, endPoint x: 268, endPoint y: 114, distance: 40.4
click at [268, 114] on div "You haven't watched the movies in years but, unfortunately, the years are still…" at bounding box center [299, 105] width 136 height 91
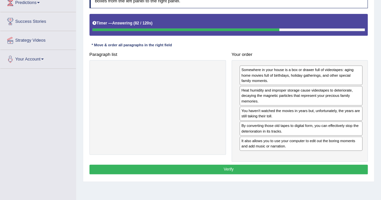
click at [180, 99] on div at bounding box center [157, 107] width 136 height 95
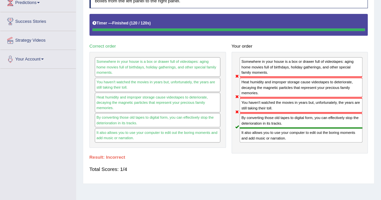
click at [238, 173] on div "Total Scores: 1/4" at bounding box center [228, 170] width 278 height 14
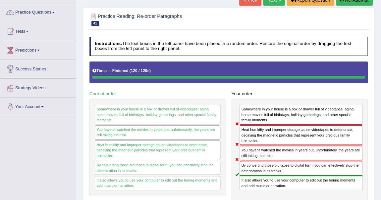
scroll to position [48, 0]
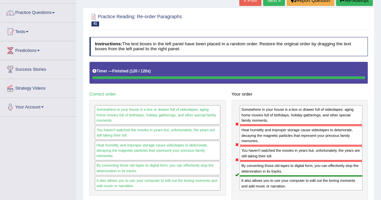
click at [276, 2] on link "Next »" at bounding box center [274, 0] width 22 height 11
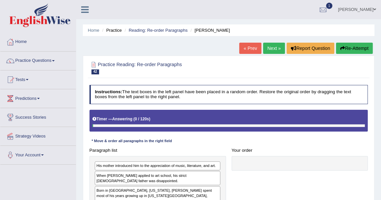
click at [221, 61] on h2 "Practice Reading: Re-order Paragraphs 42 [PERSON_NAME]" at bounding box center [175, 68] width 172 height 14
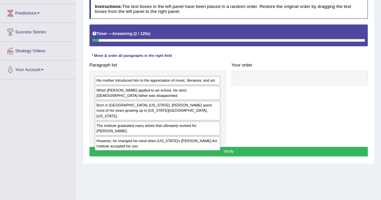
scroll to position [84, 0]
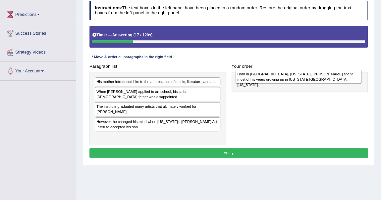
drag, startPoint x: 111, startPoint y: 109, endPoint x: 278, endPoint y: 78, distance: 169.9
click at [278, 78] on div "Born in Omaha, Nebraska, Ed Ruscha spent most of his years growing up in Oklaho…" at bounding box center [298, 77] width 126 height 14
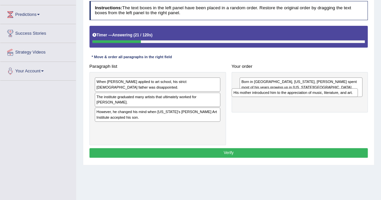
drag, startPoint x: 119, startPoint y: 83, endPoint x: 281, endPoint y: 99, distance: 162.7
click at [281, 99] on div "Paragraph list His mother introduced him to the appreciation of music, literatu…" at bounding box center [228, 104] width 284 height 84
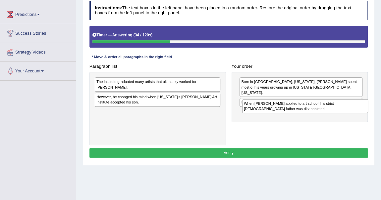
drag, startPoint x: 117, startPoint y: 87, endPoint x: 292, endPoint y: 118, distance: 177.4
click at [292, 118] on div "Paragraph list When Ed Ruscha applied to art school, his strict Roman Catholic …" at bounding box center [228, 104] width 284 height 84
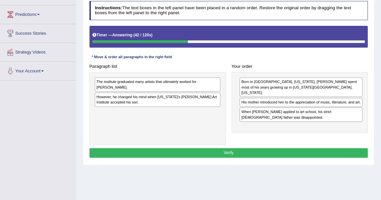
click at [117, 82] on div "The institute graduated many artists that ultimately worked for Walt Disney." at bounding box center [157, 84] width 125 height 14
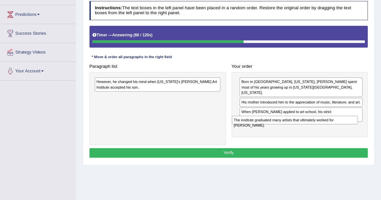
drag, startPoint x: 121, startPoint y: 80, endPoint x: 284, endPoint y: 128, distance: 169.8
click at [284, 128] on div "Paragraph list The institute graduated many artists that ultimately worked for …" at bounding box center [228, 104] width 284 height 84
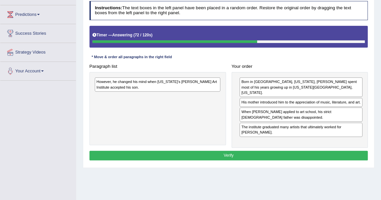
click at [135, 86] on div "However, he changed his mind when California's Chouinard Art Institute accepted…" at bounding box center [157, 84] width 125 height 14
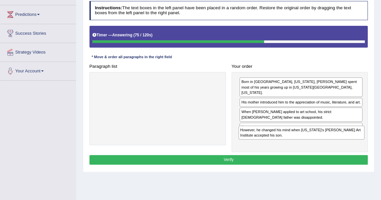
drag, startPoint x: 135, startPoint y: 86, endPoint x: 305, endPoint y: 146, distance: 180.5
click at [305, 146] on div "Instructions: The text boxes in the left panel have been placed in a random ord…" at bounding box center [228, 83] width 281 height 171
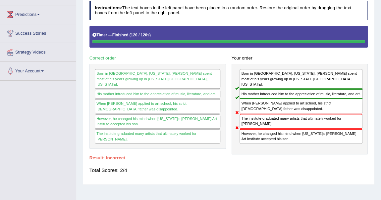
click at [222, 156] on h4 "Result:" at bounding box center [228, 158] width 278 height 5
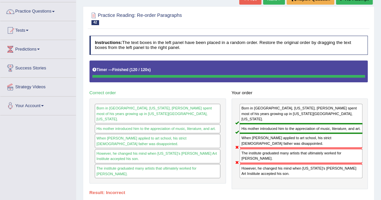
scroll to position [48, 0]
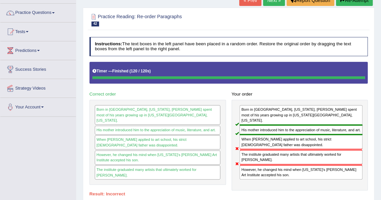
click at [273, 0] on link "Next »" at bounding box center [274, 0] width 22 height 11
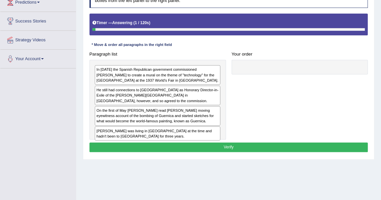
scroll to position [108, 0]
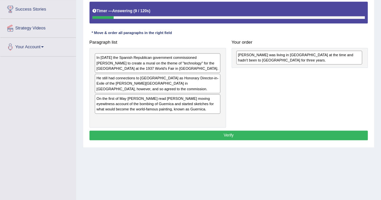
drag, startPoint x: 114, startPoint y: 117, endPoint x: 282, endPoint y: 62, distance: 177.0
click at [282, 62] on div "[PERSON_NAME] was living in [GEOGRAPHIC_DATA] at the time and hadn't been to [G…" at bounding box center [299, 58] width 126 height 14
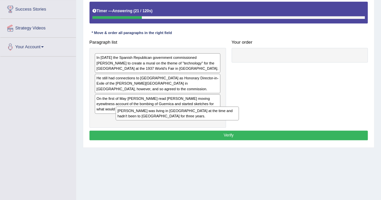
drag, startPoint x: 278, startPoint y: 60, endPoint x: 121, endPoint y: 118, distance: 166.9
click at [121, 118] on div "Paragraph list In [DATE] the Spanish Republican government commissioned [PERSON…" at bounding box center [228, 82] width 284 height 90
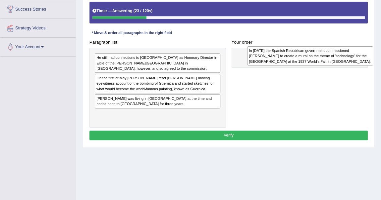
drag, startPoint x: 130, startPoint y: 59, endPoint x: 311, endPoint y: 54, distance: 180.8
click at [311, 54] on div "In [DATE] the Spanish Republican government commissioned [PERSON_NAME] to creat…" at bounding box center [310, 55] width 126 height 19
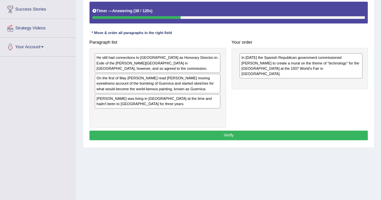
click at [126, 61] on div "He still had connections to [GEOGRAPHIC_DATA] as Honorary Director-in-Exile of …" at bounding box center [157, 63] width 125 height 20
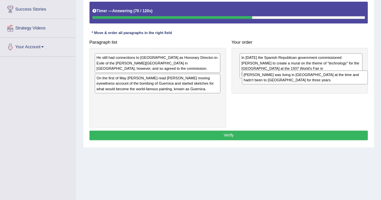
drag, startPoint x: 137, startPoint y: 95, endPoint x: 310, endPoint y: 82, distance: 174.2
click at [310, 82] on div "[PERSON_NAME] was living in [GEOGRAPHIC_DATA] at the time and hadn't been to [G…" at bounding box center [305, 77] width 126 height 14
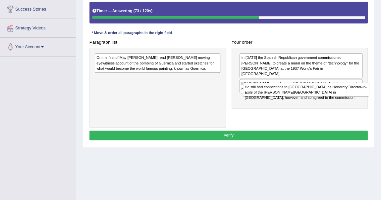
drag, startPoint x: 155, startPoint y: 60, endPoint x: 330, endPoint y: 98, distance: 179.3
click at [330, 98] on div "Paragraph list He still had connections to [GEOGRAPHIC_DATA] as Honorary Direct…" at bounding box center [228, 82] width 284 height 90
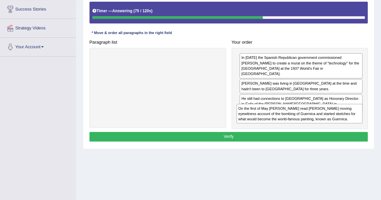
drag, startPoint x: 169, startPoint y: 64, endPoint x: 337, endPoint y: 125, distance: 178.8
click at [337, 125] on div "Paragraph list On the first of May [PERSON_NAME] read [PERSON_NAME] moving eyew…" at bounding box center [228, 83] width 284 height 92
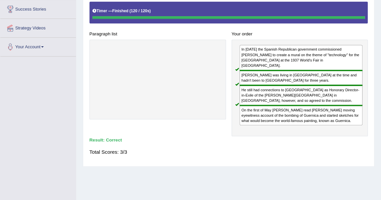
click at [307, 152] on div "Instructions: The text boxes in the left panel have been placed in a random ord…" at bounding box center [228, 68] width 281 height 189
click at [233, 29] on div "Your order In [DATE] the Spanish Republican government commissioned [PERSON_NAM…" at bounding box center [299, 82] width 142 height 107
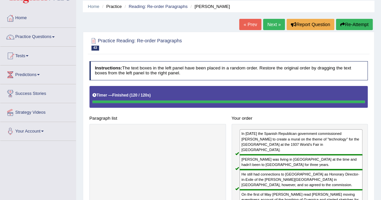
scroll to position [36, 0]
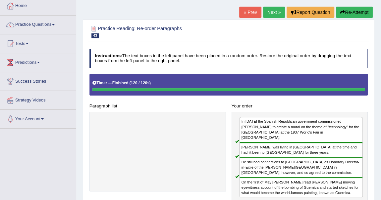
click at [271, 14] on link "Next »" at bounding box center [274, 12] width 22 height 11
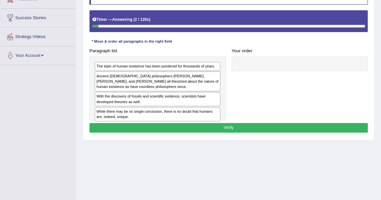
scroll to position [99, 0]
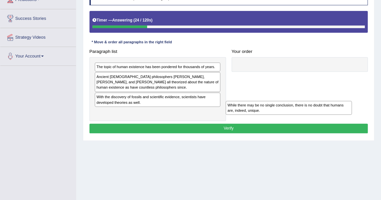
drag, startPoint x: 174, startPoint y: 109, endPoint x: 331, endPoint y: 118, distance: 157.1
click at [331, 118] on div "Paragraph list The topic of human existence has been pondered for thousands of …" at bounding box center [228, 84] width 284 height 74
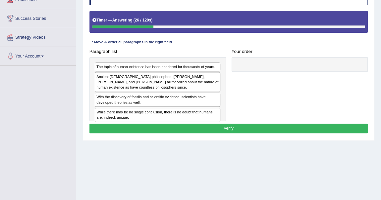
click at [173, 66] on div "The topic of human existence has been pondered for thousands of years." at bounding box center [157, 67] width 125 height 9
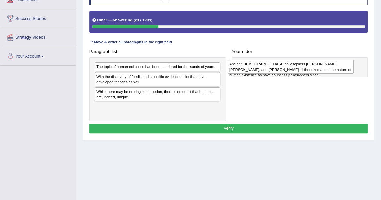
drag, startPoint x: 168, startPoint y: 80, endPoint x: 327, endPoint y: 70, distance: 159.5
click at [327, 70] on div "Ancient [DEMOGRAPHIC_DATA] philosophers [PERSON_NAME], [PERSON_NAME], and [PERS…" at bounding box center [290, 67] width 126 height 14
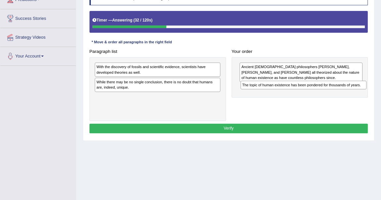
drag, startPoint x: 135, startPoint y: 64, endPoint x: 305, endPoint y: 88, distance: 171.9
click at [305, 88] on div "The topic of human existence has been pondered for thousands of years." at bounding box center [303, 85] width 126 height 9
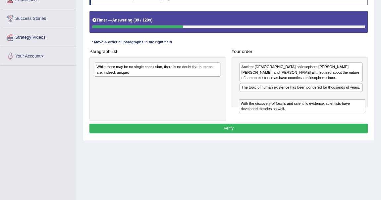
drag, startPoint x: 140, startPoint y: 69, endPoint x: 305, endPoint y: 114, distance: 171.6
click at [305, 114] on div "Paragraph list With the discovery of fossils and scientific evidence, scientist…" at bounding box center [228, 84] width 284 height 74
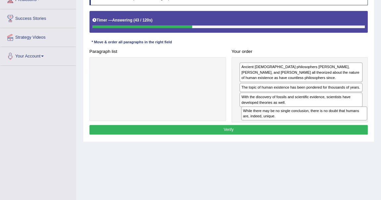
drag, startPoint x: 173, startPoint y: 70, endPoint x: 347, endPoint y: 125, distance: 182.1
click at [347, 125] on div "Instructions: The text boxes in the left panel have been placed in a random ord…" at bounding box center [228, 61] width 281 height 156
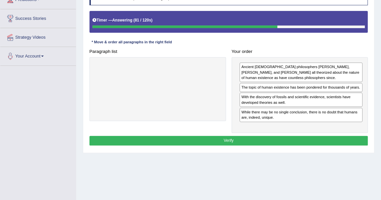
click at [279, 136] on button "Verify" at bounding box center [228, 141] width 278 height 10
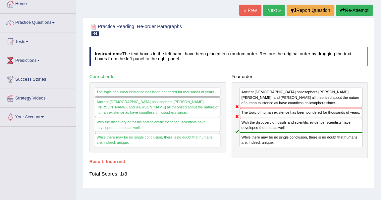
scroll to position [38, 0]
click at [269, 13] on link "Next »" at bounding box center [274, 10] width 22 height 11
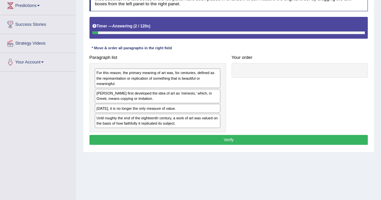
scroll to position [93, 0]
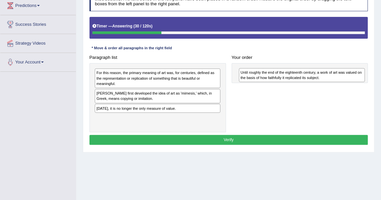
drag, startPoint x: 177, startPoint y: 122, endPoint x: 351, endPoint y: 79, distance: 178.7
click at [351, 79] on div "Until roughly the end of the eighteenth century, a work of art was valued on th…" at bounding box center [302, 75] width 126 height 14
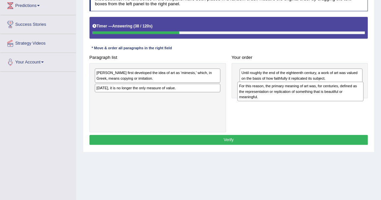
drag, startPoint x: 105, startPoint y: 79, endPoint x: 274, endPoint y: 98, distance: 170.1
click at [274, 98] on div "For this reason, the primary meaning of art was, for centuries, defined as the …" at bounding box center [300, 91] width 126 height 19
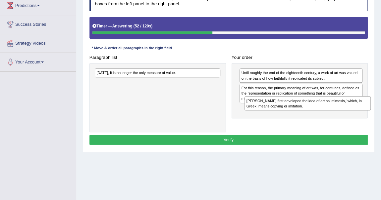
drag, startPoint x: 150, startPoint y: 76, endPoint x: 329, endPoint y: 112, distance: 182.5
click at [329, 112] on div "Paragraph list [PERSON_NAME] first developed the idea of art as 'mimesis,' whic…" at bounding box center [228, 93] width 284 height 80
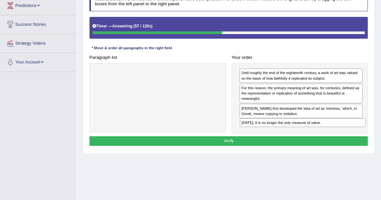
drag, startPoint x: 129, startPoint y: 72, endPoint x: 301, endPoint y: 134, distance: 182.4
click at [301, 134] on div "Instructions: The text boxes in the left panel have been placed in a random ord…" at bounding box center [228, 69] width 281 height 161
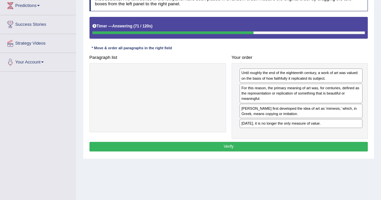
click at [293, 142] on button "Verify" at bounding box center [228, 147] width 278 height 10
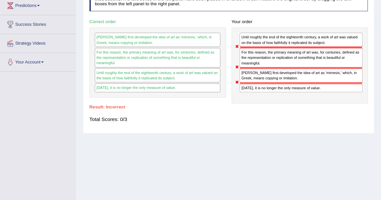
scroll to position [0, 0]
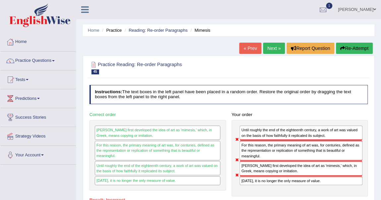
click at [269, 45] on link "Next »" at bounding box center [274, 48] width 22 height 11
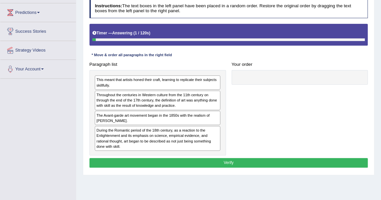
scroll to position [102, 0]
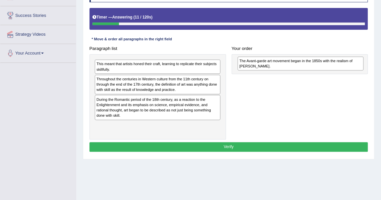
drag, startPoint x: 121, startPoint y: 102, endPoint x: 290, endPoint y: 66, distance: 173.1
click at [290, 66] on div "The Avant-garde art movement began in the 1850s with the realism of [PERSON_NAM…" at bounding box center [300, 64] width 126 height 14
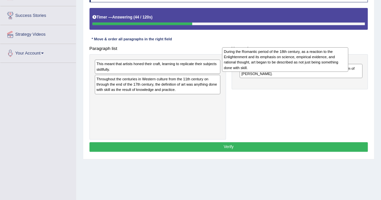
drag, startPoint x: 159, startPoint y: 111, endPoint x: 312, endPoint y: 64, distance: 160.6
click at [312, 64] on div "During the Romantic period of the 18th century, as a reaction to the Enlightenm…" at bounding box center [285, 59] width 126 height 25
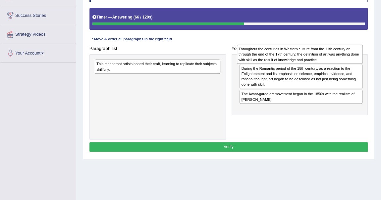
drag, startPoint x: 140, startPoint y: 87, endPoint x: 308, endPoint y: 58, distance: 171.0
click at [308, 58] on div "Throughout the centuries in Western culture from the 11th century on through th…" at bounding box center [300, 54] width 126 height 19
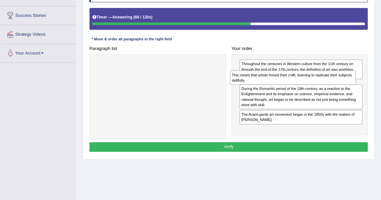
drag, startPoint x: 148, startPoint y: 68, endPoint x: 308, endPoint y: 84, distance: 161.3
click at [308, 84] on div "Paragraph list This meant that artists honed their craft, learning to replicate…" at bounding box center [228, 92] width 284 height 96
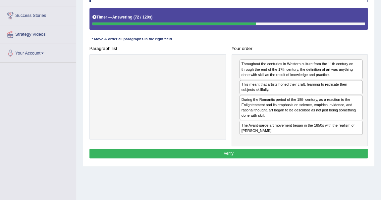
click at [293, 152] on button "Verify" at bounding box center [228, 154] width 278 height 10
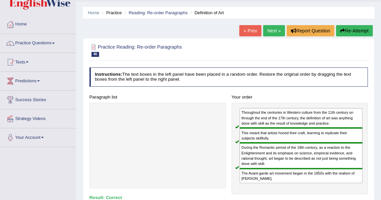
scroll to position [0, 0]
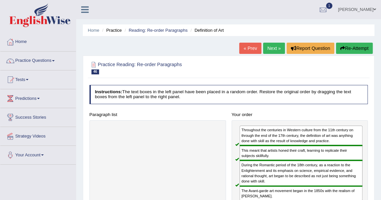
click at [272, 47] on link "Next »" at bounding box center [274, 48] width 22 height 11
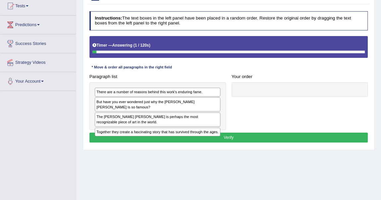
scroll to position [75, 0]
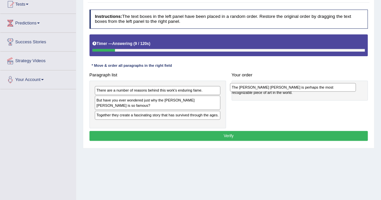
drag, startPoint x: 117, startPoint y: 111, endPoint x: 278, endPoint y: 91, distance: 162.1
click at [278, 91] on div "Paragraph list There are a number of reasons behind this work's enduring fame. …" at bounding box center [228, 99] width 284 height 58
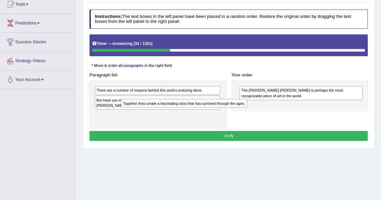
drag, startPoint x: 157, startPoint y: 111, endPoint x: 175, endPoint y: 115, distance: 18.6
click at [175, 115] on div "There are a number of reasons behind this work's enduring fame. But have you ev…" at bounding box center [157, 105] width 136 height 48
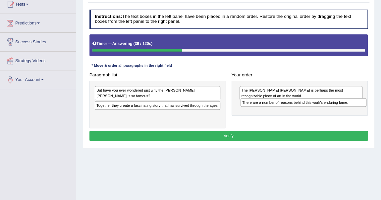
drag, startPoint x: 154, startPoint y: 90, endPoint x: 330, endPoint y: 107, distance: 177.5
click at [330, 107] on div "Paragraph list There are a number of reasons behind this work's enduring fame. …" at bounding box center [228, 99] width 284 height 58
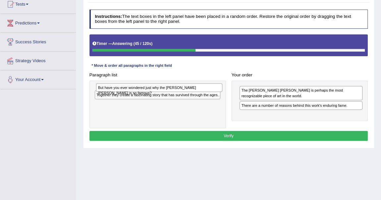
click at [147, 88] on div "But have you ever wondered just why the Mona Lisa is so famous?" at bounding box center [159, 87] width 126 height 9
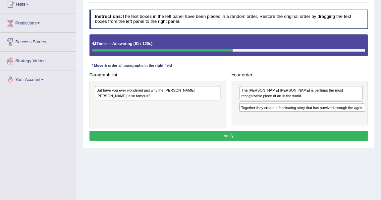
drag, startPoint x: 154, startPoint y: 97, endPoint x: 326, endPoint y: 111, distance: 172.3
click at [326, 111] on div "Paragraph list But have you ever wondered just why the Mona Lisa is so famous? …" at bounding box center [228, 99] width 284 height 58
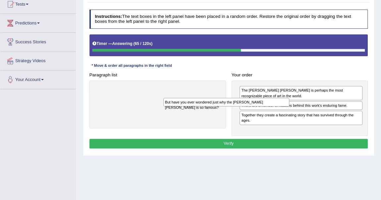
drag, startPoint x: 172, startPoint y: 93, endPoint x: 292, endPoint y: 117, distance: 121.9
click at [292, 117] on div "Paragraph list But have you ever wondered just why the Mona Lisa is so famous? …" at bounding box center [228, 103] width 284 height 66
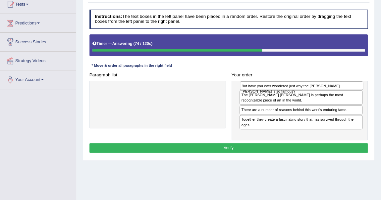
drag, startPoint x: 272, startPoint y: 124, endPoint x: 274, endPoint y: 89, distance: 35.8
click at [274, 89] on div "But have you ever wondered just why the Mona Lisa is so famous?" at bounding box center [301, 85] width 123 height 9
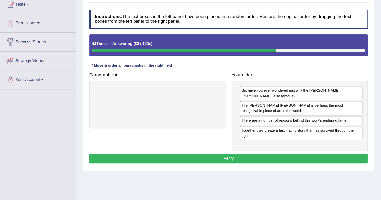
click at [301, 154] on button "Verify" at bounding box center [228, 159] width 278 height 10
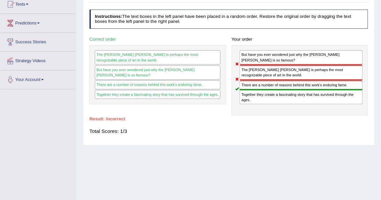
scroll to position [0, 0]
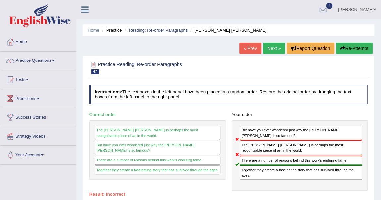
click at [271, 50] on link "Next »" at bounding box center [274, 48] width 22 height 11
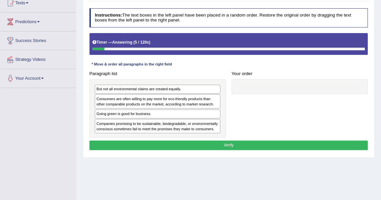
scroll to position [70, 0]
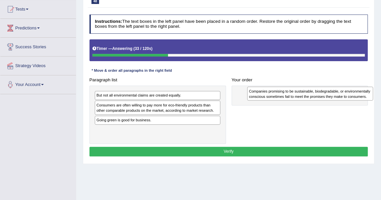
drag, startPoint x: 126, startPoint y: 134, endPoint x: 311, endPoint y: 98, distance: 188.2
click at [311, 98] on div "Companies promising to be sustainable, biodegradable, or environmentally consci…" at bounding box center [310, 94] width 126 height 14
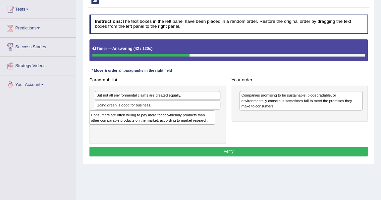
drag, startPoint x: 189, startPoint y: 103, endPoint x: 184, endPoint y: 121, distance: 18.9
click at [184, 121] on div "Consumers are often willing to pay more for eco-friendly products than other co…" at bounding box center [152, 118] width 126 height 14
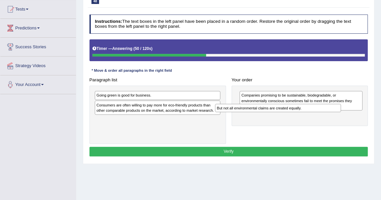
drag, startPoint x: 182, startPoint y: 97, endPoint x: 326, endPoint y: 115, distance: 145.8
click at [326, 115] on div "Paragraph list But not all environmental claims are created equally. Going gree…" at bounding box center [228, 109] width 284 height 69
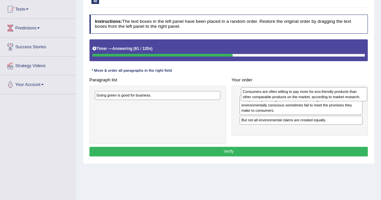
drag, startPoint x: 194, startPoint y: 109, endPoint x: 368, endPoint y: 97, distance: 174.5
click at [368, 97] on div "Paragraph list Going green is good for business. Consumers are often willing to…" at bounding box center [228, 109] width 284 height 69
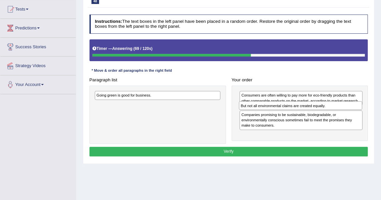
drag, startPoint x: 322, startPoint y: 130, endPoint x: 325, endPoint y: 111, distance: 19.5
click at [325, 111] on div "Consumers are often willing to pay more for eco-friendly products than other co…" at bounding box center [299, 113] width 136 height 55
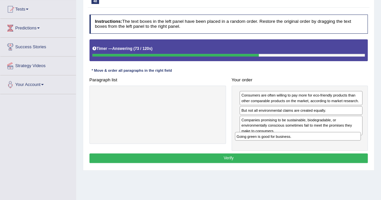
drag, startPoint x: 155, startPoint y: 94, endPoint x: 330, endPoint y: 146, distance: 182.6
click at [330, 146] on div "Paragraph list Going green is good for business. Correct order Going green is g…" at bounding box center [228, 113] width 284 height 76
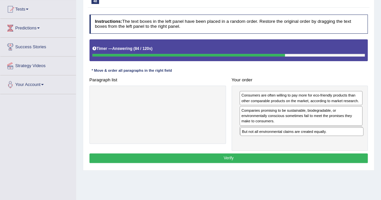
drag, startPoint x: 254, startPoint y: 110, endPoint x: 256, endPoint y: 141, distance: 30.6
click at [256, 141] on div "Consumers are often willing to pay more for eco-friendly products than other co…" at bounding box center [299, 118] width 136 height 65
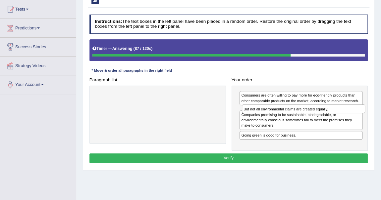
drag, startPoint x: 260, startPoint y: 138, endPoint x: 265, endPoint y: 112, distance: 25.9
click at [265, 112] on div "But not all environmental claims are created equally." at bounding box center [303, 109] width 123 height 9
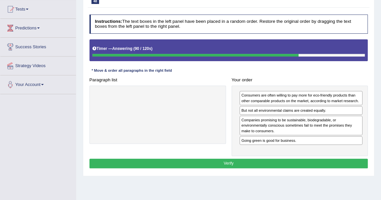
click at [271, 161] on button "Verify" at bounding box center [228, 164] width 278 height 10
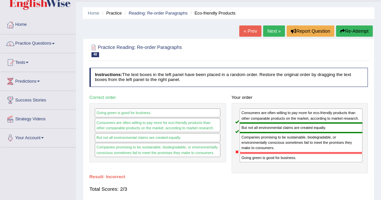
scroll to position [16, 0]
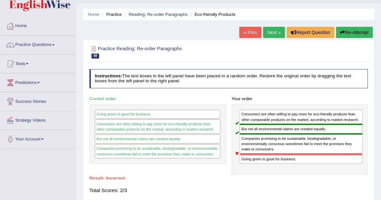
click at [274, 33] on link "Next »" at bounding box center [274, 32] width 22 height 11
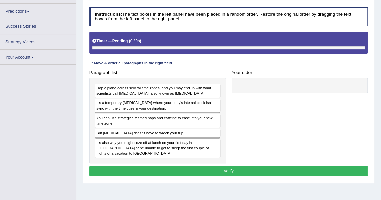
scroll to position [82, 0]
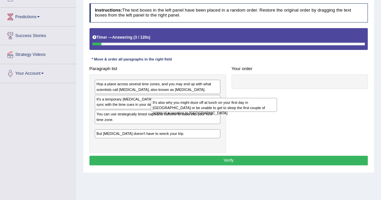
drag, startPoint x: 189, startPoint y: 145, endPoint x: 298, endPoint y: 91, distance: 121.5
click at [298, 91] on div "Paragraph list Hop a plane across several time zones, and you may end up with w…" at bounding box center [228, 108] width 284 height 89
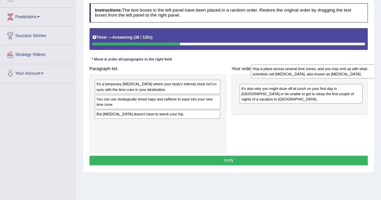
drag, startPoint x: 188, startPoint y: 88, endPoint x: 377, endPoint y: 74, distance: 189.8
click at [377, 74] on div "Home Practice Reading: Re-order Paragraphs [MEDICAL_DATA] « Prev Next » Report …" at bounding box center [228, 83] width 304 height 331
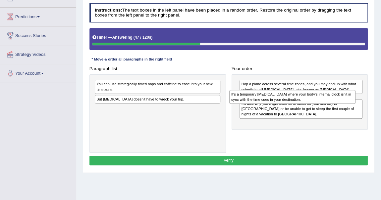
drag, startPoint x: 152, startPoint y: 85, endPoint x: 313, endPoint y: 100, distance: 161.5
click at [313, 100] on div "It's a temporary [MEDICAL_DATA] where your body's internal clock isn't in sync …" at bounding box center [292, 97] width 126 height 14
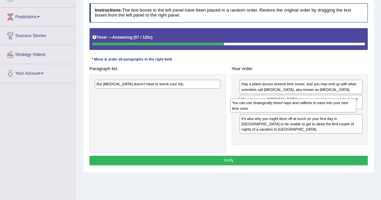
drag, startPoint x: 126, startPoint y: 86, endPoint x: 307, endPoint y: 115, distance: 183.5
click at [307, 115] on div "Paragraph list You can use strategically timed naps and caffeine to ease into y…" at bounding box center [228, 108] width 284 height 89
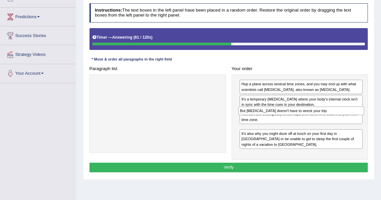
drag, startPoint x: 117, startPoint y: 83, endPoint x: 286, endPoint y: 119, distance: 172.5
click at [286, 119] on div "Paragraph list But [MEDICAL_DATA] doesn't have to wreck your trip. Correct orde…" at bounding box center [228, 112] width 284 height 96
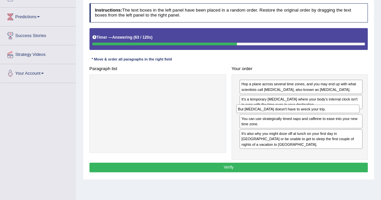
drag, startPoint x: 283, startPoint y: 130, endPoint x: 284, endPoint y: 119, distance: 11.6
click at [284, 119] on div "Hop a plane across several time zones, and you may end up with what scientists …" at bounding box center [299, 116] width 136 height 85
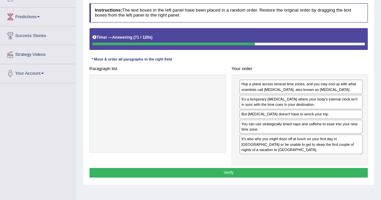
click at [274, 168] on button "Verify" at bounding box center [228, 173] width 278 height 10
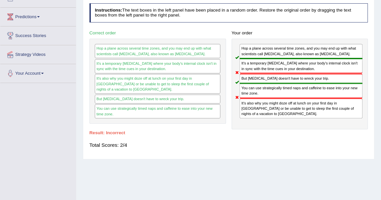
scroll to position [0, 0]
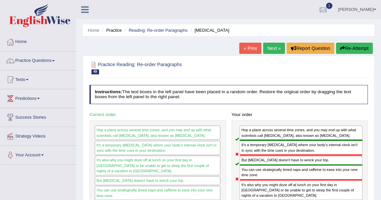
click at [353, 48] on button "Re-Attempt" at bounding box center [354, 48] width 37 height 11
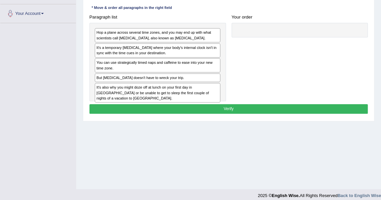
scroll to position [142, 0]
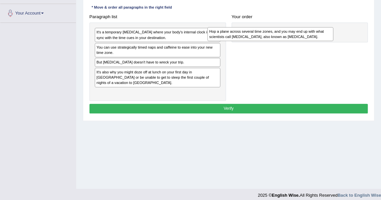
drag, startPoint x: 206, startPoint y: 52, endPoint x: 346, endPoint y: 55, distance: 140.0
click at [346, 55] on div "Paragraph list Hop a plane across several time zones, and you may end up with w…" at bounding box center [228, 56] width 284 height 89
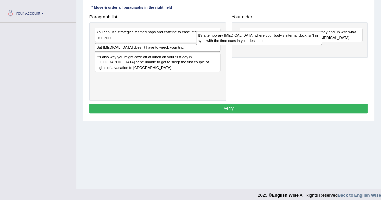
drag, startPoint x: 161, startPoint y: 45, endPoint x: 298, endPoint y: 65, distance: 138.7
click at [298, 45] on div "It's a temporary [MEDICAL_DATA] where your body's internal clock isn't in sync …" at bounding box center [259, 38] width 126 height 14
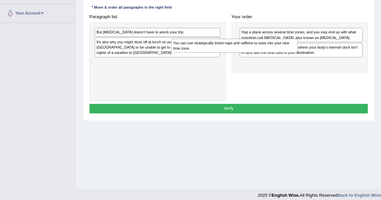
drag, startPoint x: 183, startPoint y: 46, endPoint x: 286, endPoint y: 75, distance: 106.8
click at [286, 53] on div "You can use strategically timed naps and caffeine to ease into your new time zo…" at bounding box center [234, 46] width 126 height 14
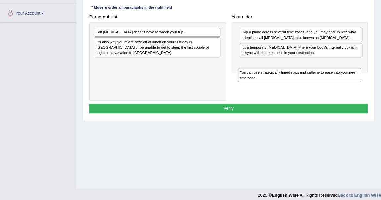
drag, startPoint x: 284, startPoint y: 77, endPoint x: 284, endPoint y: 98, distance: 20.8
click at [284, 98] on div "Paragraph list But [MEDICAL_DATA] doesn't have to wreck your trip. It's also wh…" at bounding box center [228, 56] width 284 height 89
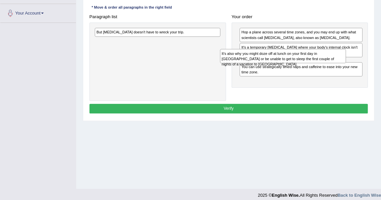
drag, startPoint x: 189, startPoint y: 54, endPoint x: 341, endPoint y: 73, distance: 153.1
click at [341, 63] on div "It's also why you might doze off at lunch on your first day in [GEOGRAPHIC_DATA…" at bounding box center [283, 56] width 126 height 14
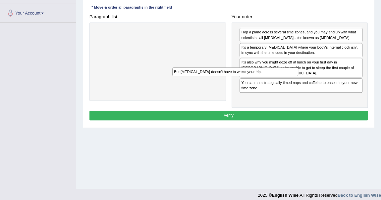
drag, startPoint x: 212, startPoint y: 43, endPoint x: 314, endPoint y: 91, distance: 112.9
click at [314, 91] on div "Paragraph list But [MEDICAL_DATA] doesn't have to wreck your trip. Correct orde…" at bounding box center [228, 60] width 284 height 96
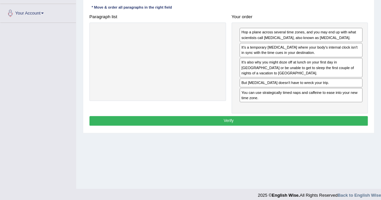
click at [304, 124] on button "Verify" at bounding box center [228, 121] width 278 height 10
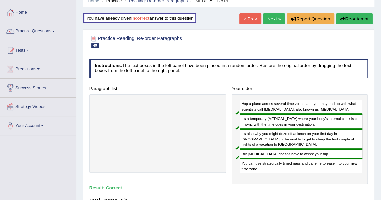
scroll to position [29, 0]
click at [268, 16] on link "Next »" at bounding box center [274, 19] width 22 height 11
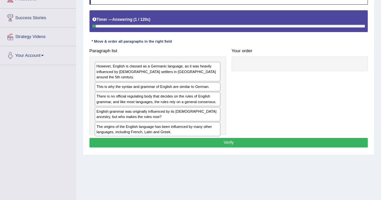
scroll to position [100, 0]
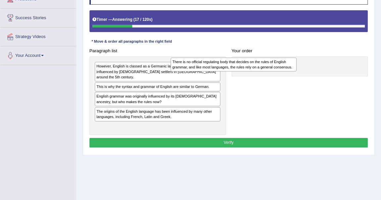
drag, startPoint x: 197, startPoint y: 97, endPoint x: 296, endPoint y: 71, distance: 102.0
click at [296, 71] on div "Paragraph list However, English is classed as a Germanic language, as it was he…" at bounding box center [228, 90] width 284 height 89
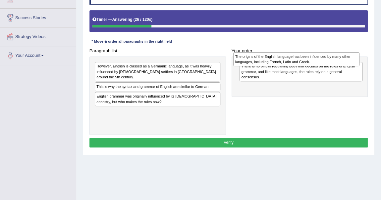
drag, startPoint x: 170, startPoint y: 111, endPoint x: 341, endPoint y: 63, distance: 177.3
click at [341, 63] on div "The origins of the English language has been influenced by many other languages…" at bounding box center [296, 59] width 126 height 14
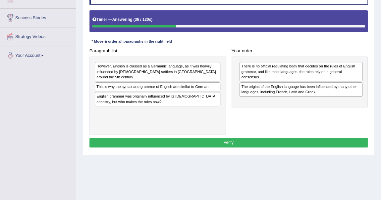
click at [174, 62] on div "However, English is classed as a Germanic language, as it was heavily influence…" at bounding box center [157, 72] width 125 height 20
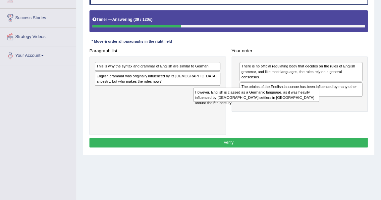
drag, startPoint x: 175, startPoint y: 67, endPoint x: 296, endPoint y: 100, distance: 125.2
click at [296, 100] on div "However, English is classed as a Germanic language, as it was heavily influence…" at bounding box center [256, 95] width 126 height 14
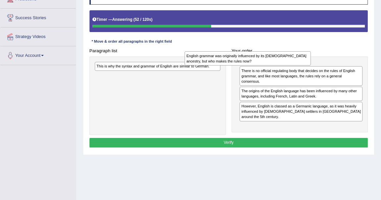
drag, startPoint x: 189, startPoint y: 76, endPoint x: 300, endPoint y: 57, distance: 112.5
click at [300, 57] on div "English grammar was originally influenced by its [DEMOGRAPHIC_DATA] ancestry, b…" at bounding box center [247, 58] width 126 height 14
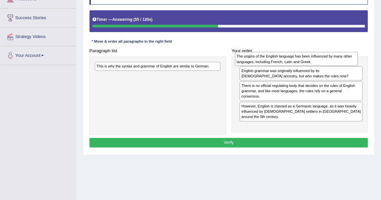
drag, startPoint x: 288, startPoint y: 102, endPoint x: 284, endPoint y: 64, distance: 38.6
click at [284, 64] on div "The origins of the English language has been influenced by many other languages…" at bounding box center [296, 59] width 123 height 14
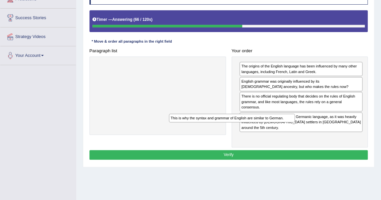
drag, startPoint x: 200, startPoint y: 65, endPoint x: 289, endPoint y: 129, distance: 109.3
click at [289, 129] on div "Paragraph list This is why the syntax and grammar of English are similar to Ger…" at bounding box center [228, 97] width 284 height 102
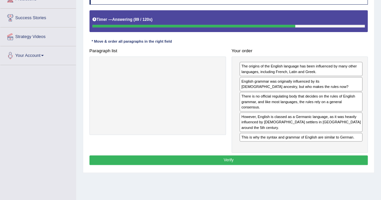
click at [285, 156] on button "Verify" at bounding box center [228, 161] width 278 height 10
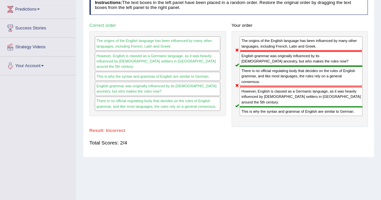
scroll to position [89, 0]
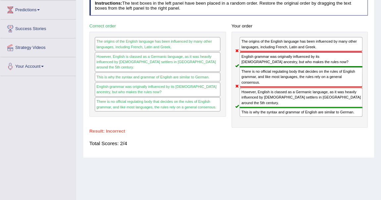
click at [294, 47] on div "The origins of the English language has been influenced by many other languages…" at bounding box center [300, 44] width 123 height 15
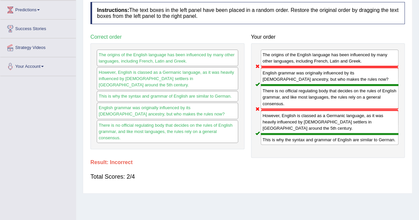
click at [294, 181] on div "Total Scores: 2/4" at bounding box center [247, 177] width 314 height 16
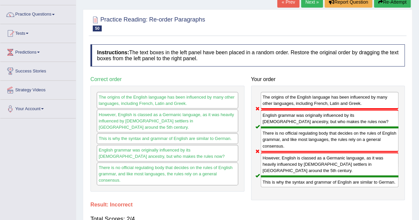
scroll to position [36, 0]
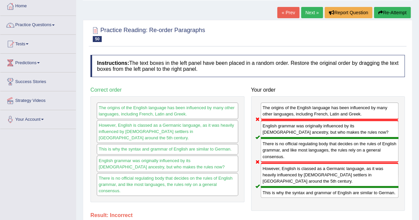
click at [310, 14] on link "Next »" at bounding box center [312, 12] width 22 height 11
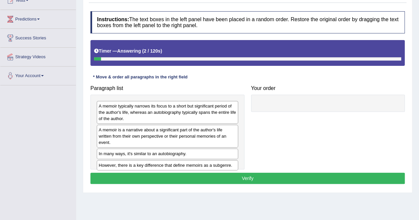
scroll to position [93, 0]
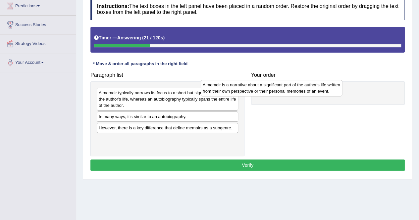
drag, startPoint x: 171, startPoint y: 116, endPoint x: 279, endPoint y: 87, distance: 112.1
click at [279, 87] on div "A memoir is a narrative about a significant part of the author's life written f…" at bounding box center [271, 88] width 141 height 17
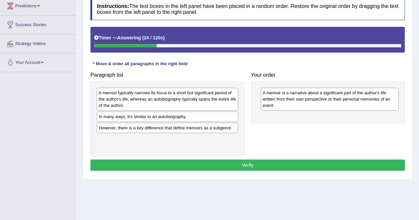
click at [204, 96] on div "A memoir typically narrows its focus to a short but significant period of the a…" at bounding box center [167, 99] width 141 height 23
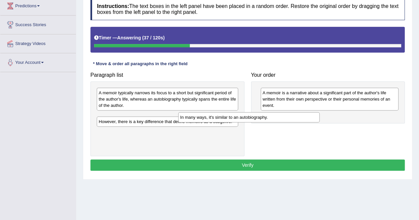
drag, startPoint x: 197, startPoint y: 114, endPoint x: 278, endPoint y: 115, distance: 81.7
click at [278, 115] on div "In many ways, it's similar to an autobiography." at bounding box center [248, 117] width 141 height 10
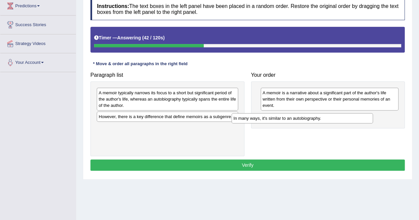
drag, startPoint x: 201, startPoint y: 117, endPoint x: 342, endPoint y: 118, distance: 141.0
click at [342, 118] on div "In many ways, it's similar to an autobiography." at bounding box center [301, 118] width 141 height 10
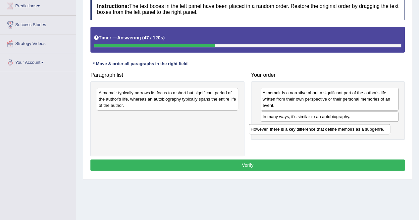
drag, startPoint x: 198, startPoint y: 116, endPoint x: 349, endPoint y: 129, distance: 152.4
click at [349, 129] on div "However, there is a key difference that define memoirs as a subgenre." at bounding box center [319, 129] width 141 height 10
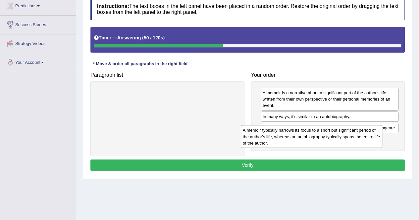
drag, startPoint x: 203, startPoint y: 104, endPoint x: 347, endPoint y: 142, distance: 148.8
click at [347, 142] on div "A memoir typically narrows its focus to a short but significant period of the a…" at bounding box center [311, 136] width 141 height 23
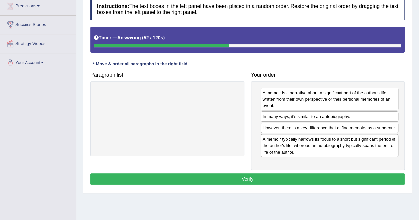
click at [232, 175] on button "Verify" at bounding box center [247, 178] width 314 height 11
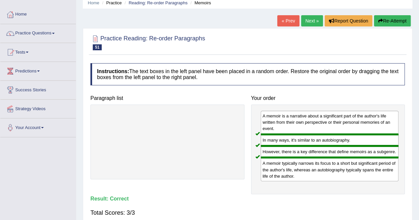
scroll to position [26, 0]
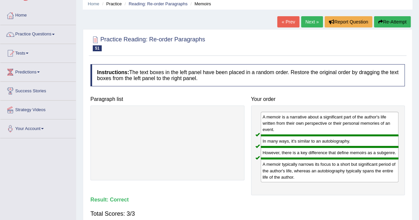
click at [310, 22] on link "Next »" at bounding box center [312, 21] width 22 height 11
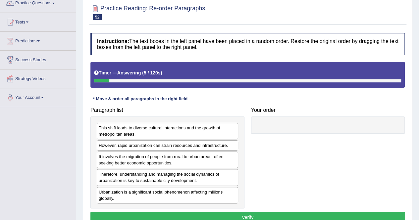
scroll to position [66, 0]
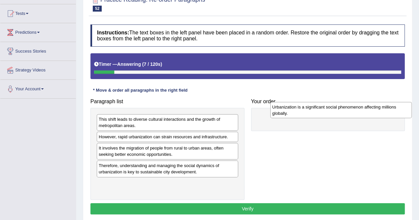
drag, startPoint x: 151, startPoint y: 187, endPoint x: 324, endPoint y: 111, distance: 188.6
click at [324, 111] on div "Urbanization is a significant social phenomenon affecting millions globally." at bounding box center [340, 110] width 141 height 17
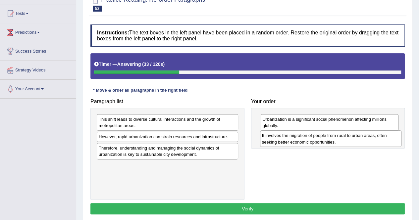
drag, startPoint x: 116, startPoint y: 151, endPoint x: 280, endPoint y: 139, distance: 163.6
click at [280, 139] on div "It involves the migration of people from rural to urban areas, often seeking be…" at bounding box center [330, 138] width 141 height 17
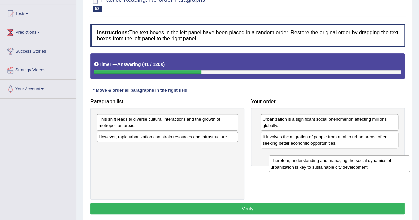
drag, startPoint x: 117, startPoint y: 152, endPoint x: 289, endPoint y: 165, distance: 172.3
click at [289, 165] on div "Therefore, understanding and managing the social dynamics of urbanization is ke…" at bounding box center [338, 164] width 141 height 17
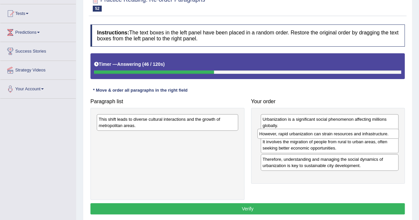
drag, startPoint x: 146, startPoint y: 136, endPoint x: 306, endPoint y: 133, distance: 160.5
click at [306, 133] on div "However, rapid urbanization can strain resources and infrastructure." at bounding box center [327, 134] width 141 height 10
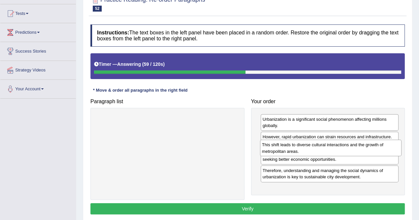
drag, startPoint x: 133, startPoint y: 120, endPoint x: 297, endPoint y: 146, distance: 165.2
click at [297, 146] on div "This shift leads to diverse cultural interactions and the growth of metropolita…" at bounding box center [330, 148] width 141 height 17
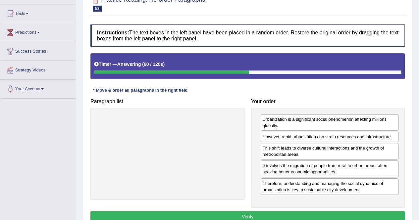
click at [309, 101] on h4 "Your order" at bounding box center [328, 102] width 154 height 6
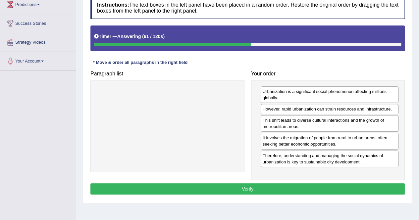
scroll to position [106, 0]
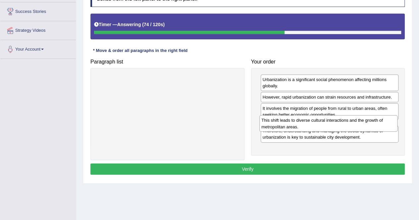
drag, startPoint x: 296, startPoint y: 111, endPoint x: 295, endPoint y: 123, distance: 12.0
click at [295, 123] on div "This shift leads to diverse cultural interactions and the growth of metropolita…" at bounding box center [328, 123] width 138 height 17
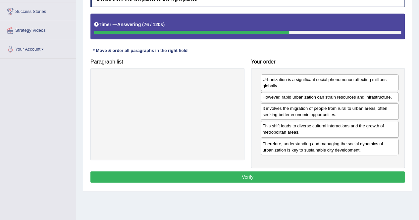
click at [287, 155] on div "Urbanization is a significant social phenomenon affecting millions globally. Ho…" at bounding box center [328, 118] width 154 height 100
